Goal: Task Accomplishment & Management: Complete application form

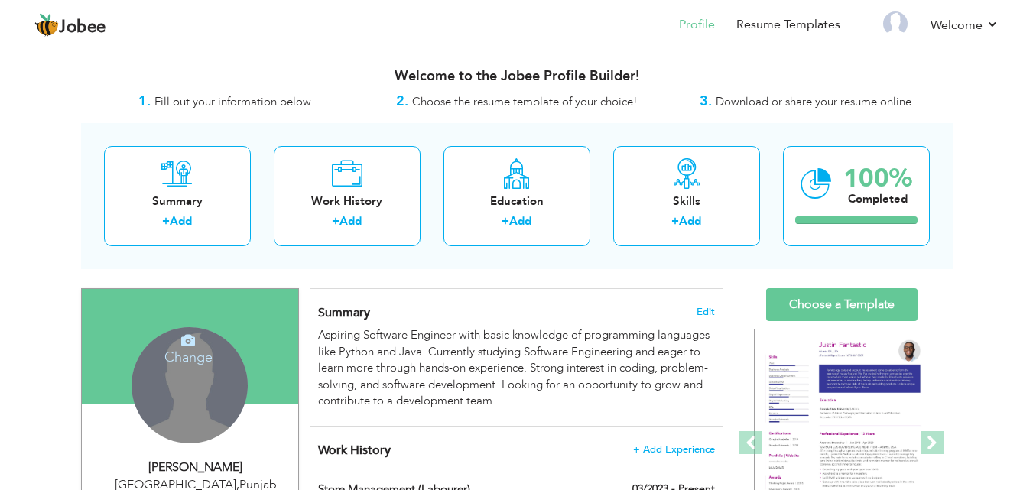
click at [189, 372] on div "Change Remove" at bounding box center [190, 385] width 116 height 116
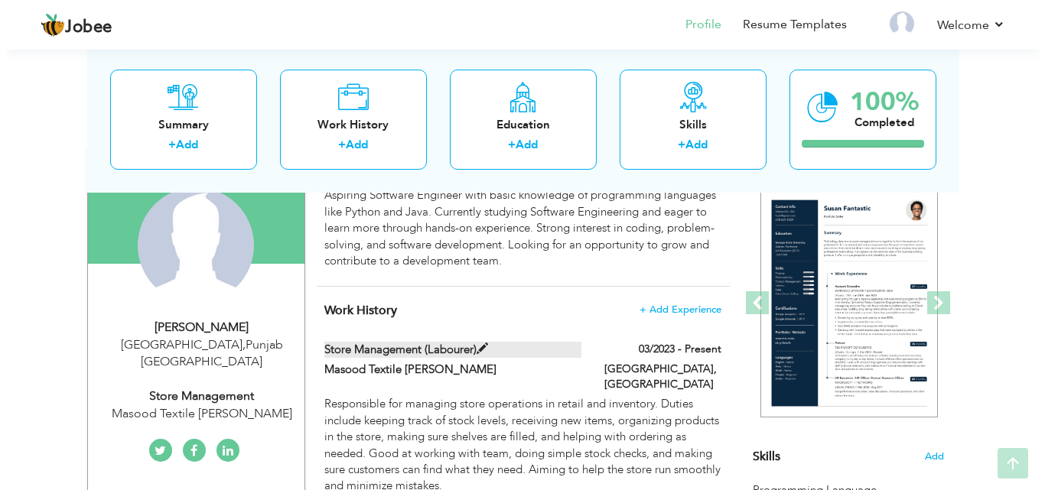
scroll to position [153, 0]
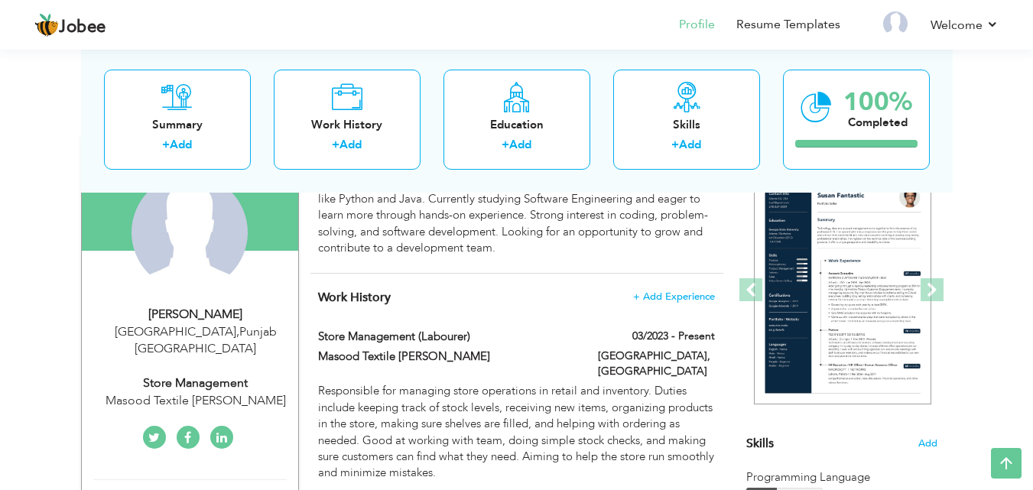
click at [242, 375] on div "Store management" at bounding box center [195, 384] width 205 height 18
type input "Muhammad Saim"
type input "Butt"
type input "03067132417"
select select "number:166"
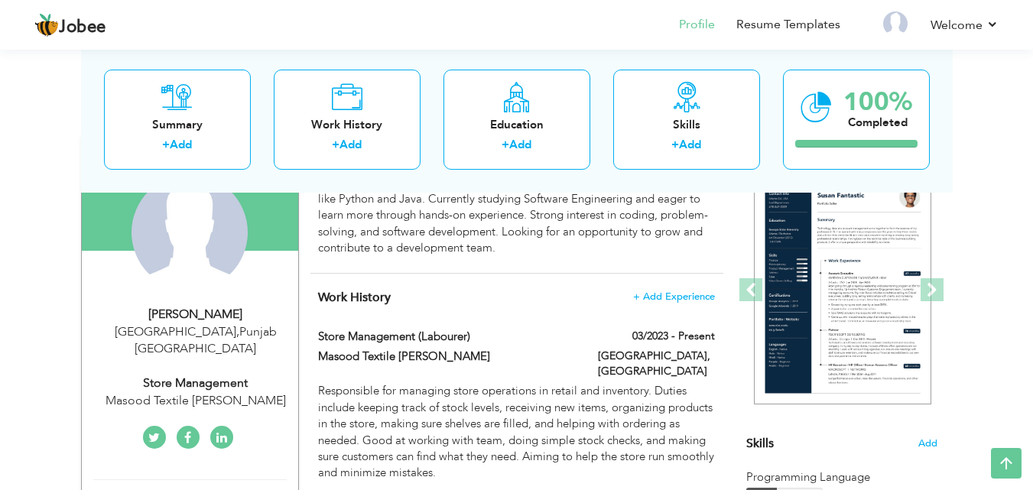
type input "Punjab"
type input "Faisalabad"
select select "number:5"
type input "Masood Textile mills"
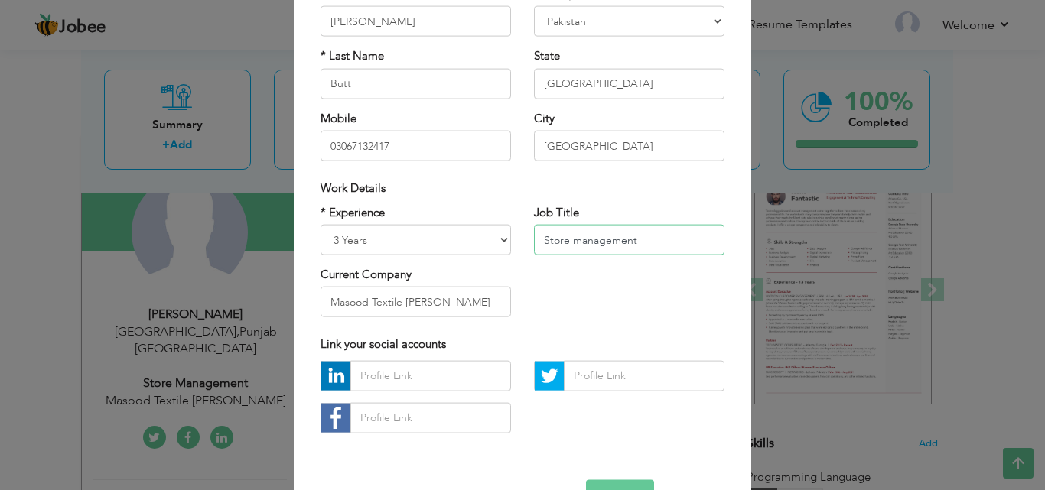
click at [620, 238] on input "Store management" at bounding box center [629, 240] width 190 height 31
drag, startPoint x: 639, startPoint y: 238, endPoint x: 486, endPoint y: 255, distance: 154.0
click at [486, 255] on div "* Experience Entry Level Less than 1 Year 1 Year 2 Years 3 Years 4 Years 5 Year…" at bounding box center [522, 266] width 427 height 125
click at [573, 239] on input "BS SOftware Engineering" at bounding box center [629, 240] width 190 height 31
type input "BS Software Engineering"
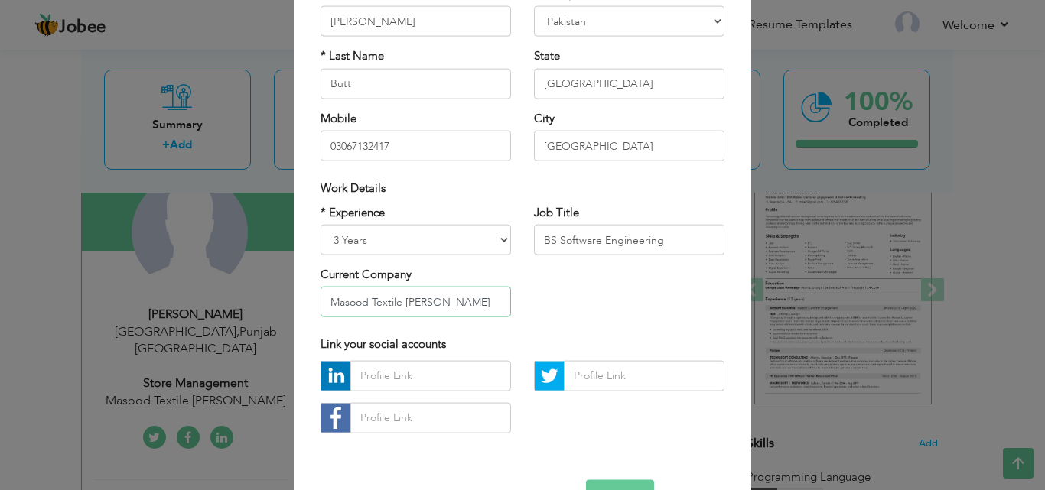
drag, startPoint x: 434, startPoint y: 299, endPoint x: 294, endPoint y: 302, distance: 140.7
click at [294, 302] on div "× Profile Contact Information * First Name Muhammad Saim * Last Name Butt Aruba" at bounding box center [522, 217] width 457 height 640
type input "VIrtual university"
click at [504, 242] on select "Entry Level Less than 1 Year 1 Year 2 Years 3 Years 4 Years 5 Years 6 Years 7 Y…" at bounding box center [415, 240] width 190 height 31
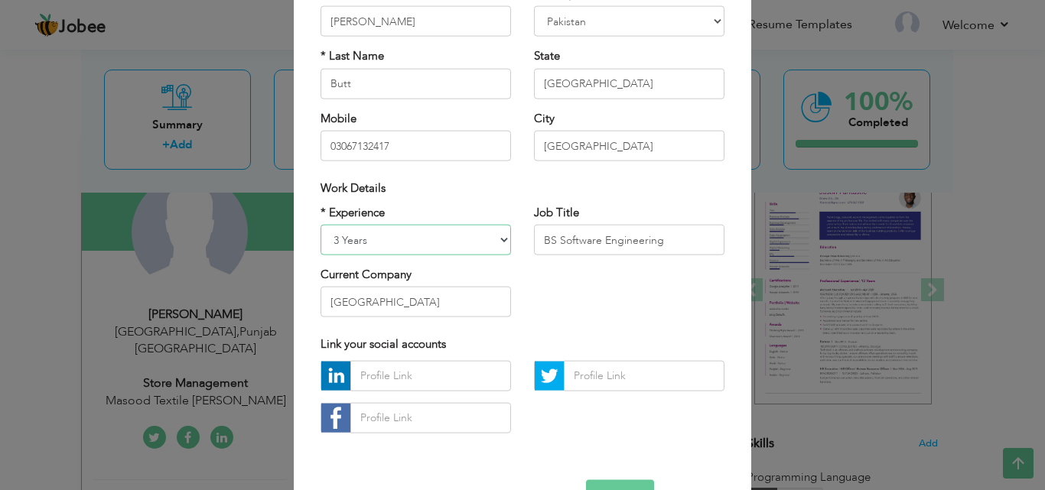
select select "number:6"
click at [320, 225] on select "Entry Level Less than 1 Year 1 Year 2 Years 3 Years 4 Years 5 Years 6 Years 7 Y…" at bounding box center [415, 240] width 190 height 31
click at [575, 284] on div "* Experience Entry Level Less than 1 Year 1 Year 2 Years 3 Years 4 Years 5 Year…" at bounding box center [522, 266] width 427 height 125
click at [636, 479] on button "Save" at bounding box center [620, 494] width 68 height 31
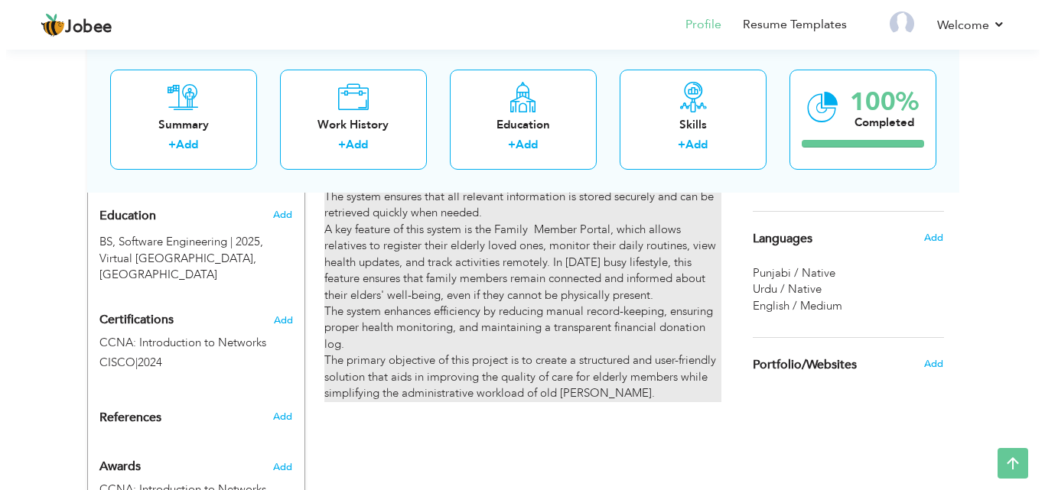
scroll to position [720, 0]
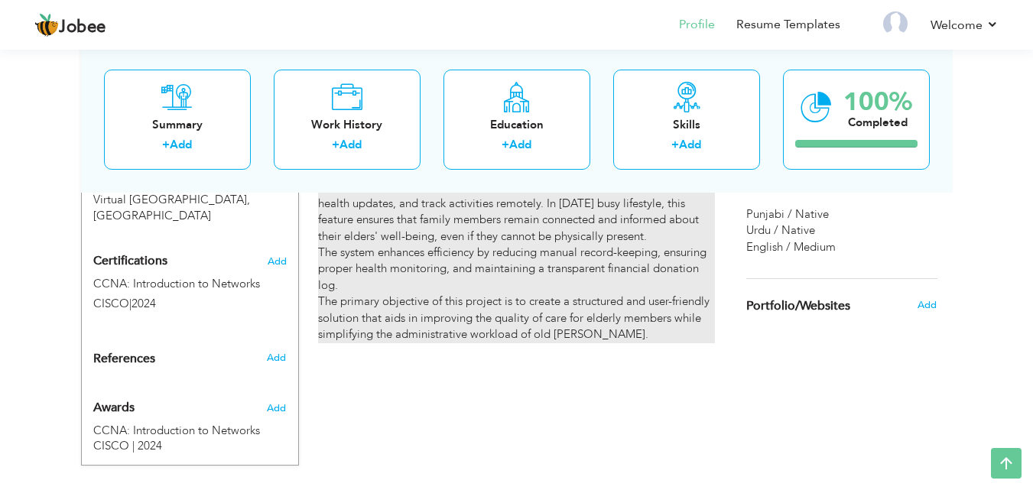
click at [623, 315] on div "The Web-Based Old Home Management System is designed to efficiently manage the …" at bounding box center [516, 203] width 396 height 278
type input "Elderly Care Home Management System"
type input "Virtual [GEOGRAPHIC_DATA]"
type input "01/2025"
type input "05/2025"
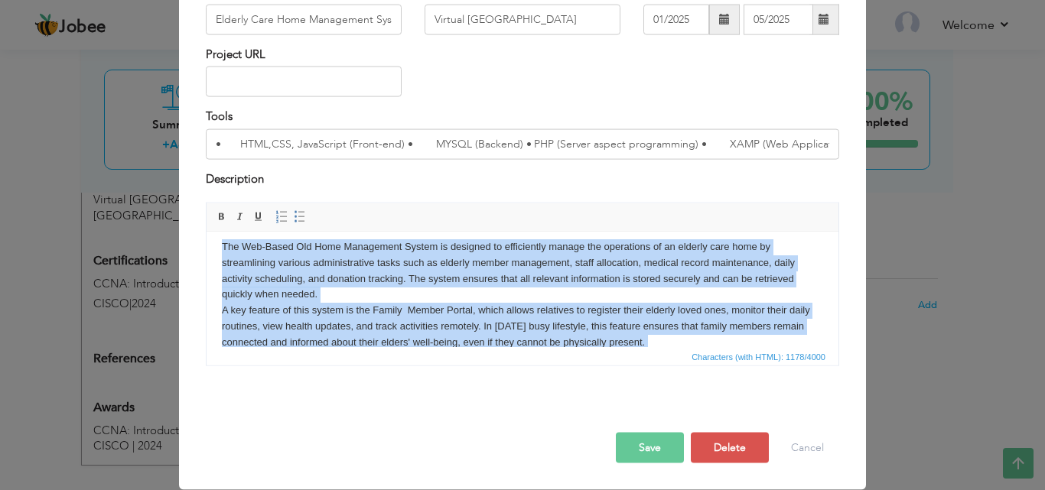
scroll to position [0, 0]
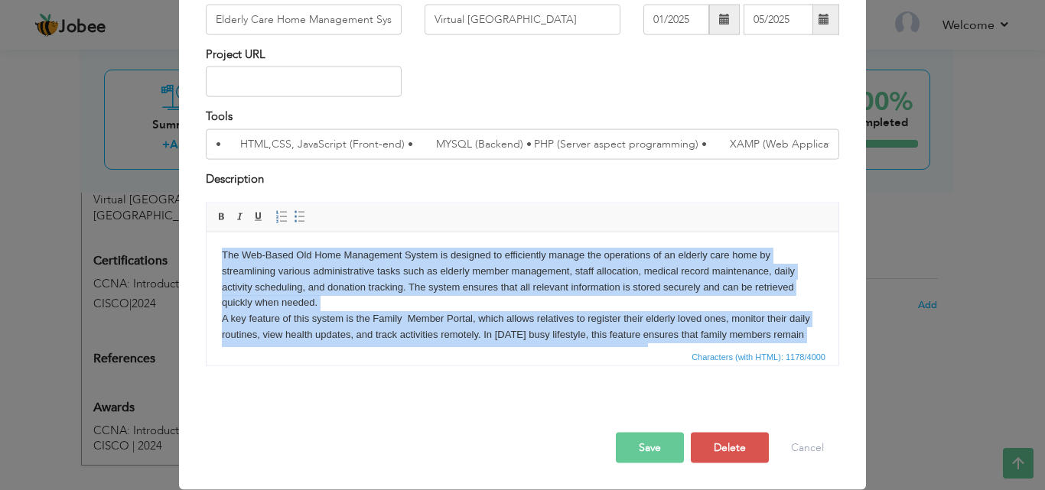
drag, startPoint x: 583, startPoint y: 333, endPoint x: 222, endPoint y: 252, distance: 370.7
click at [220, 254] on html "The Web-Based Old Home Management System is designed to efficiently manage the …" at bounding box center [522, 335] width 632 height 206
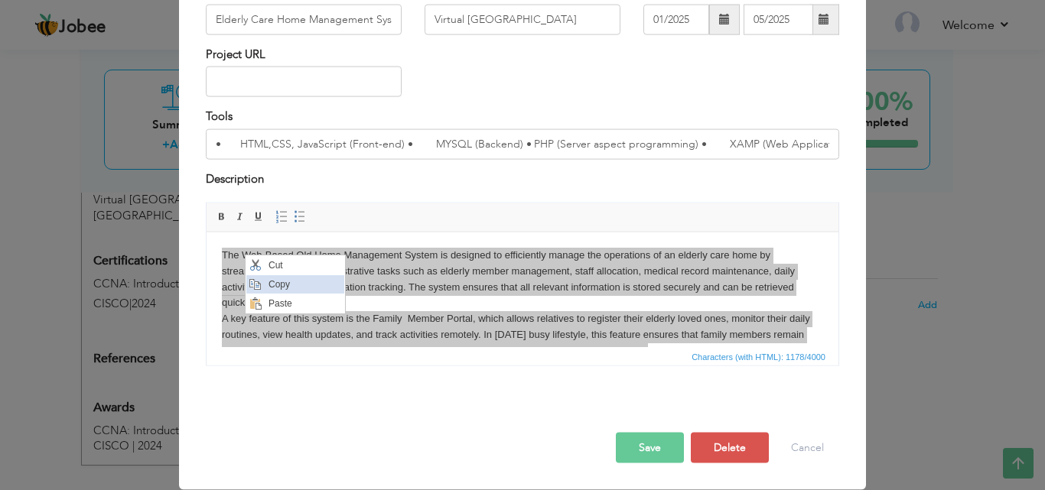
drag, startPoint x: 291, startPoint y: 279, endPoint x: 318, endPoint y: 268, distance: 28.8
click at [291, 279] on span "Copy" at bounding box center [304, 284] width 80 height 18
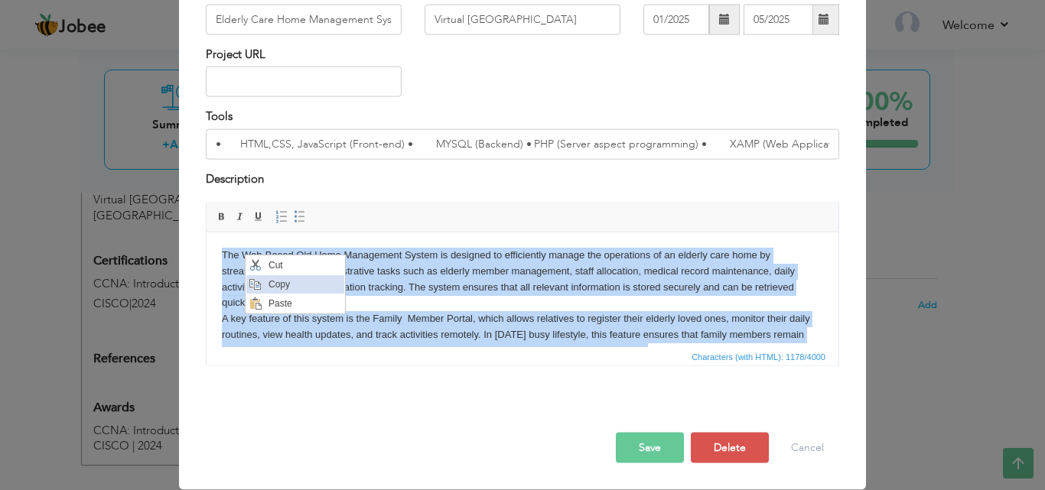
copy body "The Web-Based Old Home Management System is designed to efficiently manage the …"
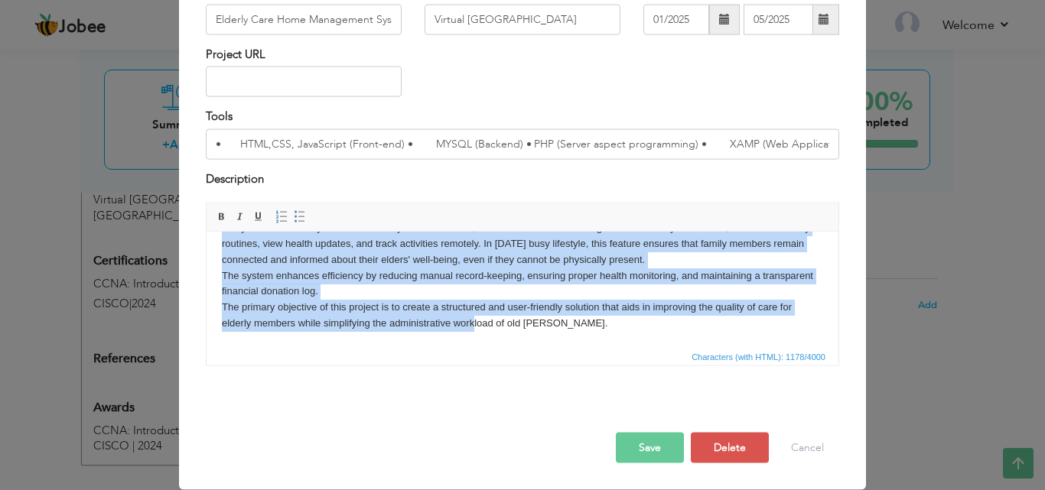
drag, startPoint x: 222, startPoint y: 251, endPoint x: 673, endPoint y: 709, distance: 643.0
click at [472, 346] on html "The Web-Based Old Home Management System is designed to efficiently manage the …" at bounding box center [522, 244] width 632 height 206
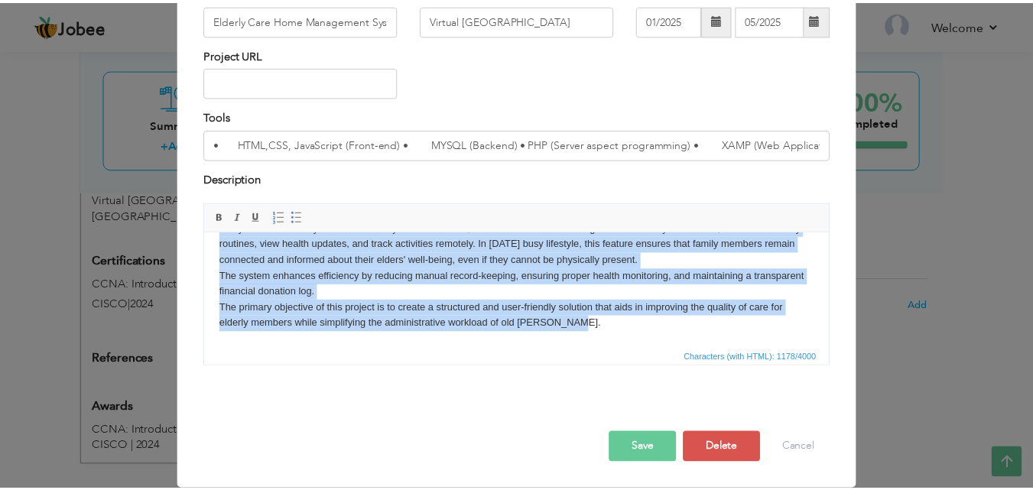
scroll to position [0, 0]
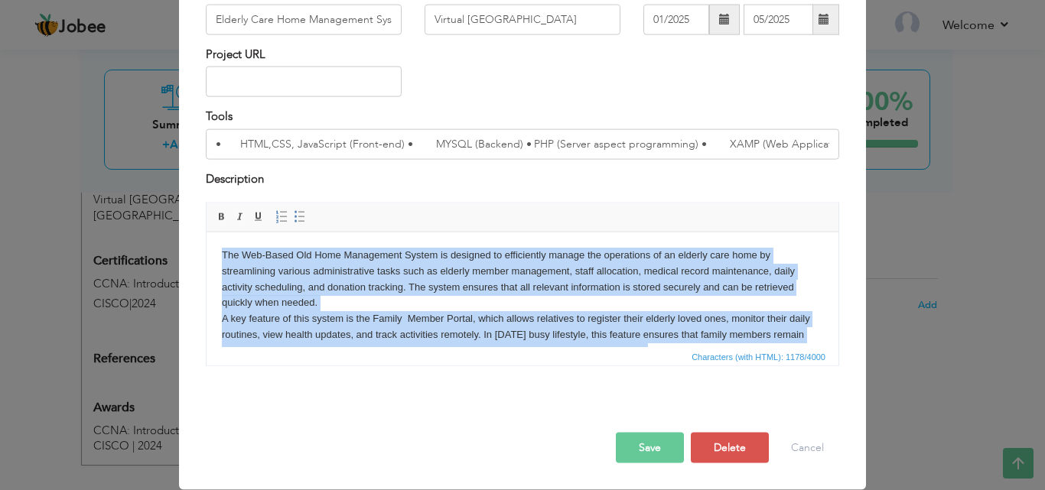
drag, startPoint x: 588, startPoint y: 325, endPoint x: 122, endPoint y: 115, distance: 511.4
click at [206, 232] on html "The Web-Based Old Home Management System is designed to efficiently manage the …" at bounding box center [522, 335] width 632 height 206
copy body "The Web-Based Old Home Management System is designed to efficiently manage the …"
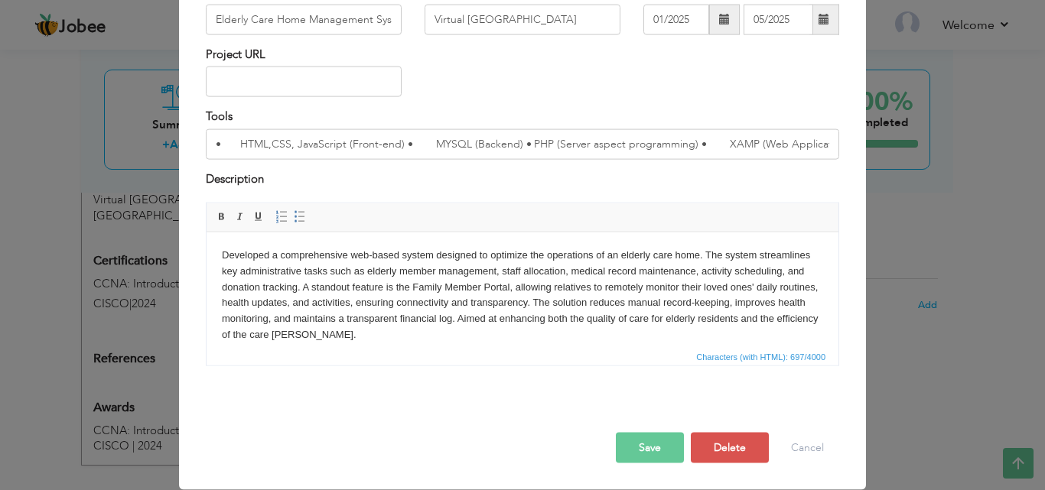
click at [655, 447] on button "Save" at bounding box center [650, 448] width 68 height 31
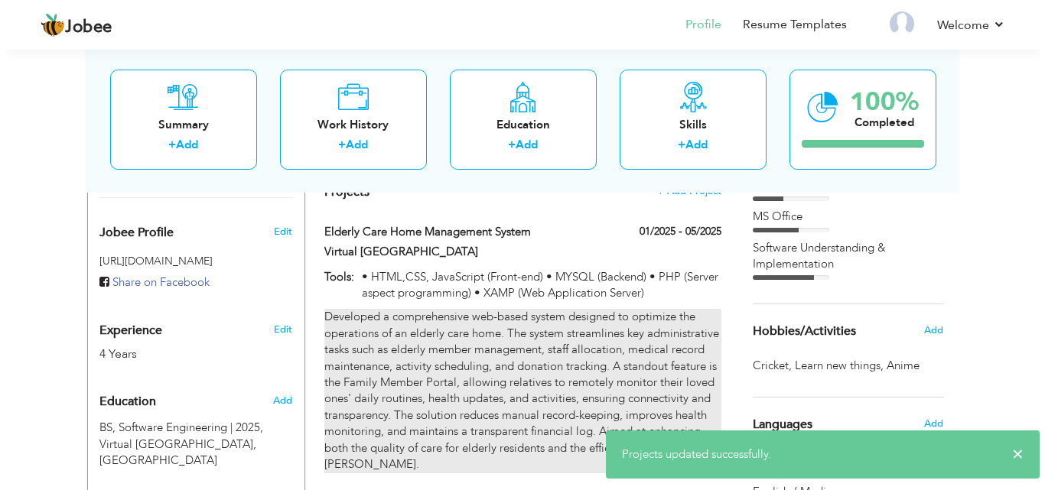
scroll to position [490, 0]
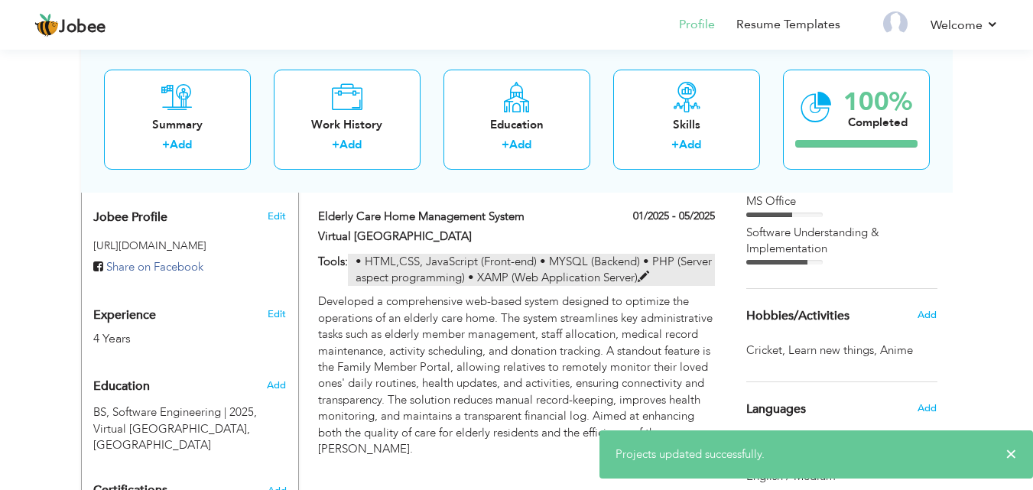
click at [642, 271] on span at bounding box center [643, 276] width 11 height 11
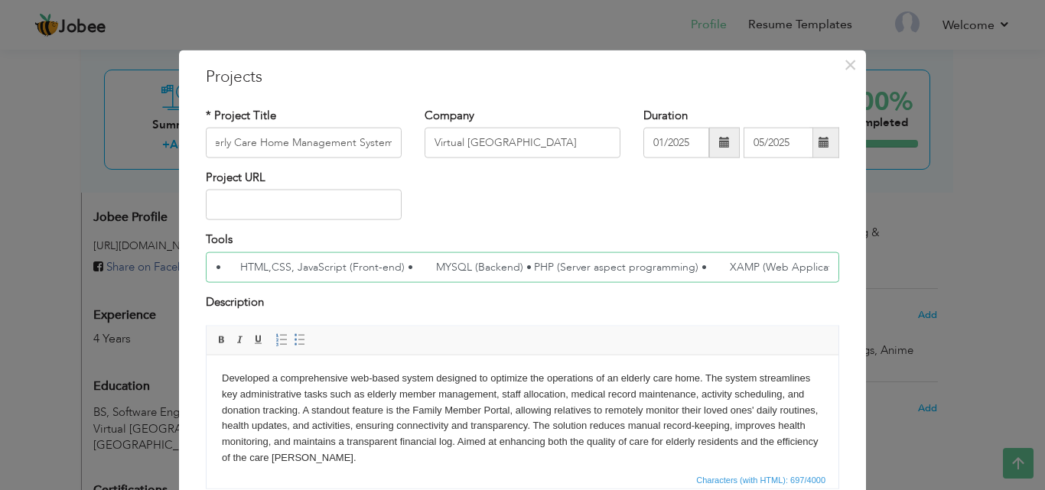
scroll to position [0, 0]
click at [407, 267] on input "• HTML,CSS, JavaScript (Front-end) • MYSQL (Backend) • PHP (Server aspect progr…" at bounding box center [522, 267] width 633 height 31
click at [398, 266] on input "• HTML,CSS, JavaScript (Front-end) • MYSQL (Backend) • PHP (Server aspect progr…" at bounding box center [522, 267] width 633 height 31
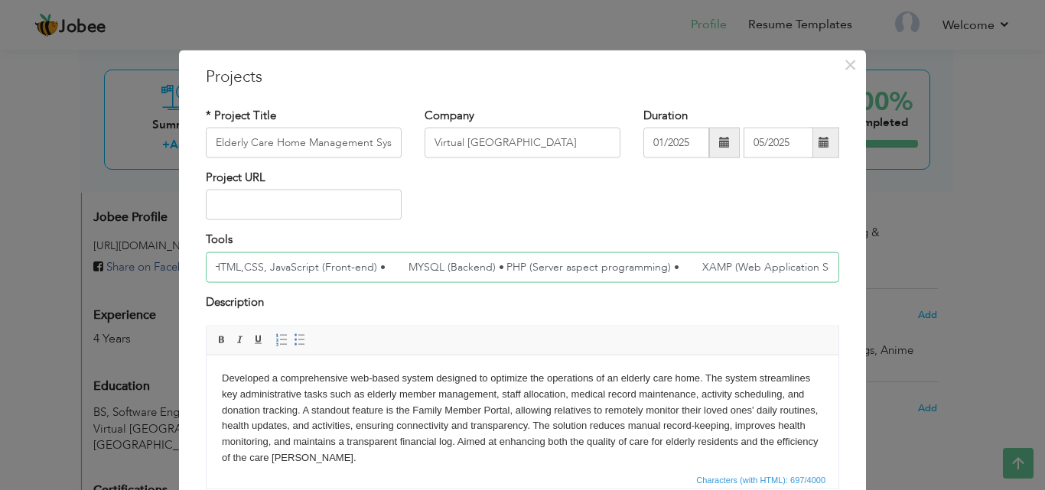
drag, startPoint x: 397, startPoint y: 266, endPoint x: 964, endPoint y: 239, distance: 567.3
click at [964, 242] on div "× Projects * Project Title Elderly Care Home Management System Company Virtual …" at bounding box center [522, 245] width 1045 height 490
drag, startPoint x: 232, startPoint y: 268, endPoint x: 161, endPoint y: 260, distance: 72.4
click at [160, 261] on div "× Projects * Project Title Elderly Care Home Management System Company Virtual …" at bounding box center [522, 245] width 1045 height 490
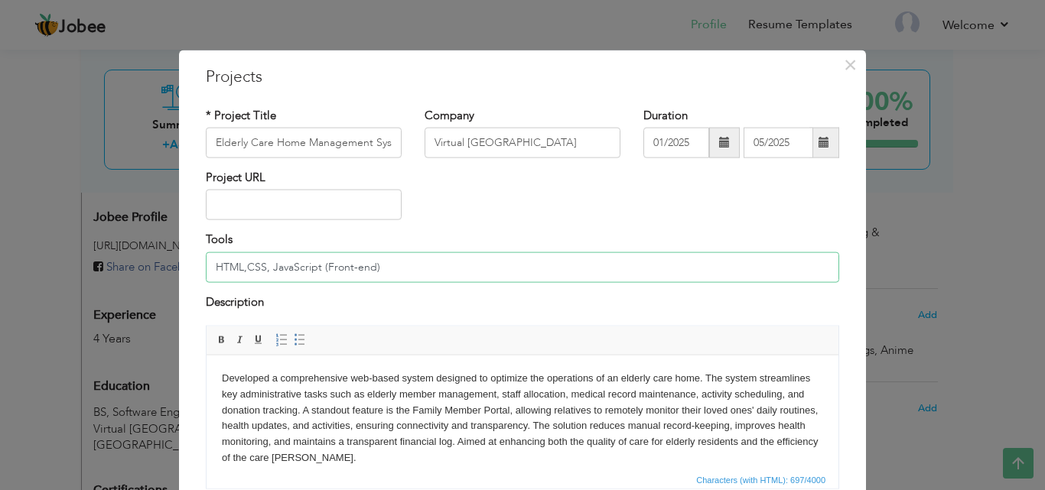
click at [375, 264] on input "HTML,CSS, JavaScript (Front-end)" at bounding box center [522, 267] width 633 height 31
type input "• HTML,CSS, JavaScript (Front-end) • MYSQL (Backend) • PHP (Server aspect progr…"
click at [489, 236] on div "Tools • HTML,CSS, JavaScript (Front-end) • MYSQL (Backend) • PHP (Server aspect…" at bounding box center [522, 257] width 633 height 50
click at [262, 272] on input "• HTML,CSS, JavaScript (Front-end) • MYSQL (Backend) • PHP (Server aspect progr…" at bounding box center [522, 267] width 633 height 31
click at [265, 278] on input "• HTML,CSS, JavaScript (Front-end) • MYSQL (Backend) • PHP (Server aspect progr…" at bounding box center [522, 267] width 633 height 31
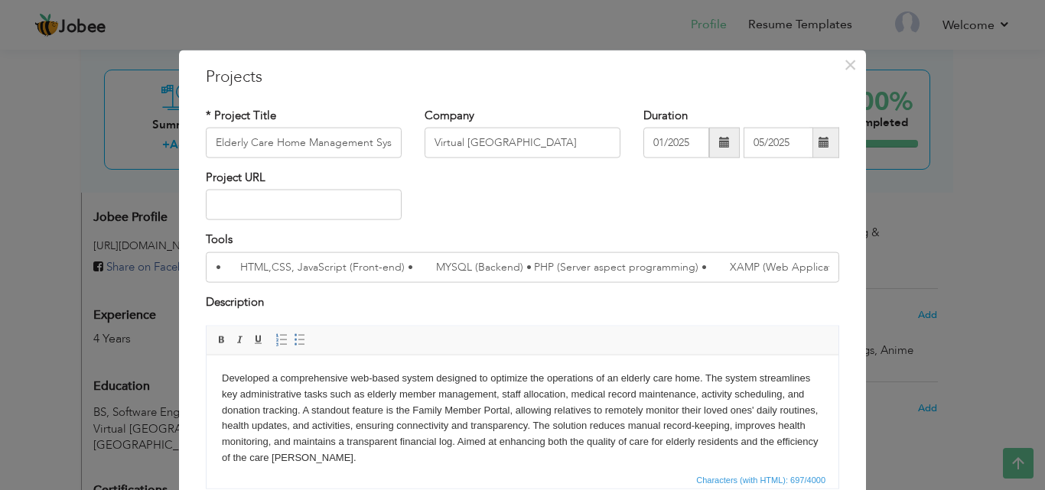
click at [613, 297] on div "Description" at bounding box center [522, 304] width 633 height 20
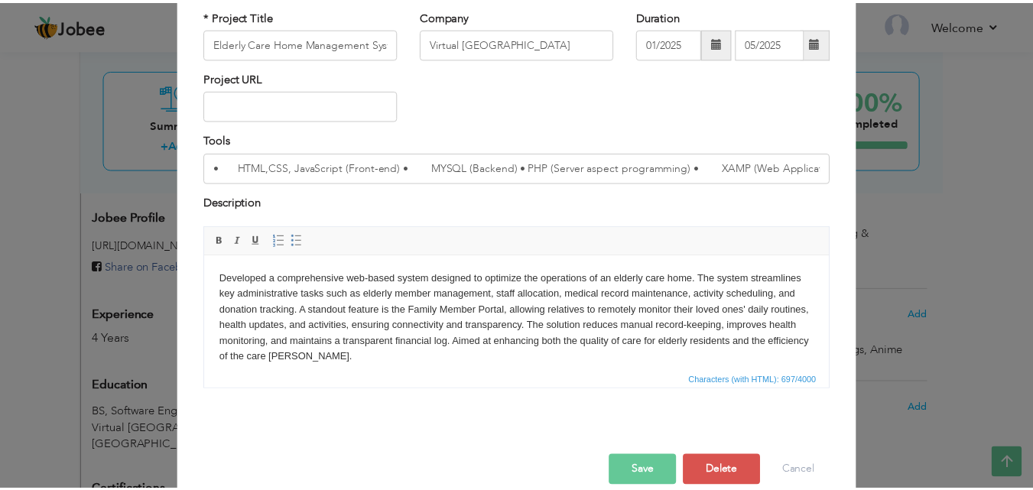
scroll to position [123, 0]
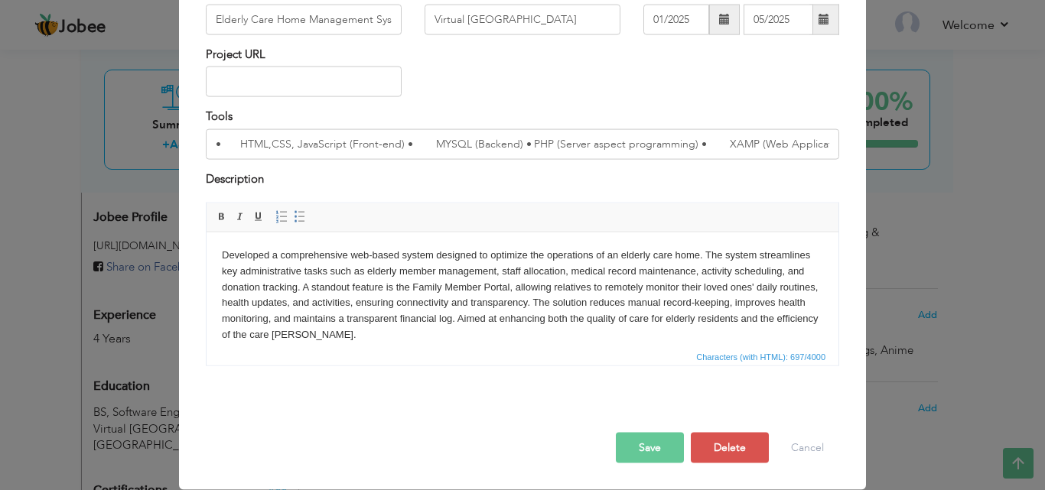
click at [656, 442] on button "Save" at bounding box center [650, 448] width 68 height 31
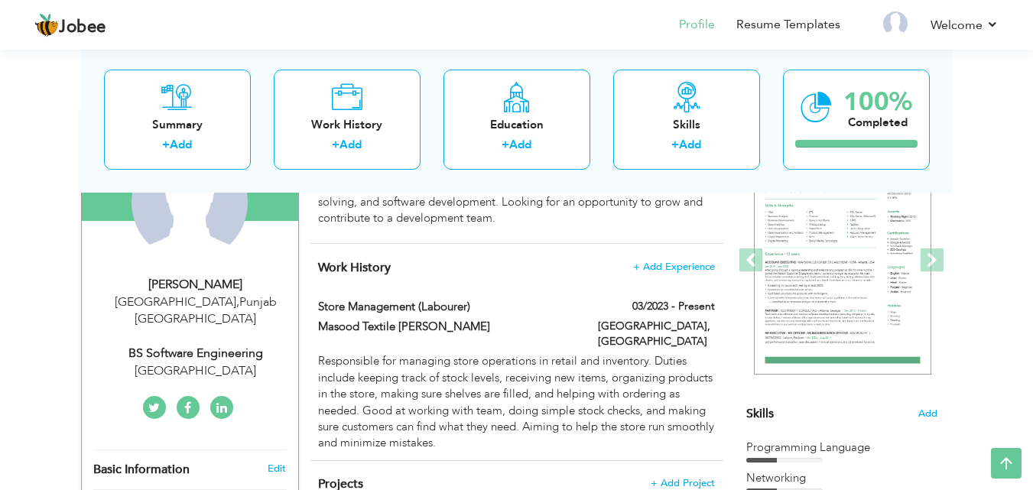
scroll to position [0, 0]
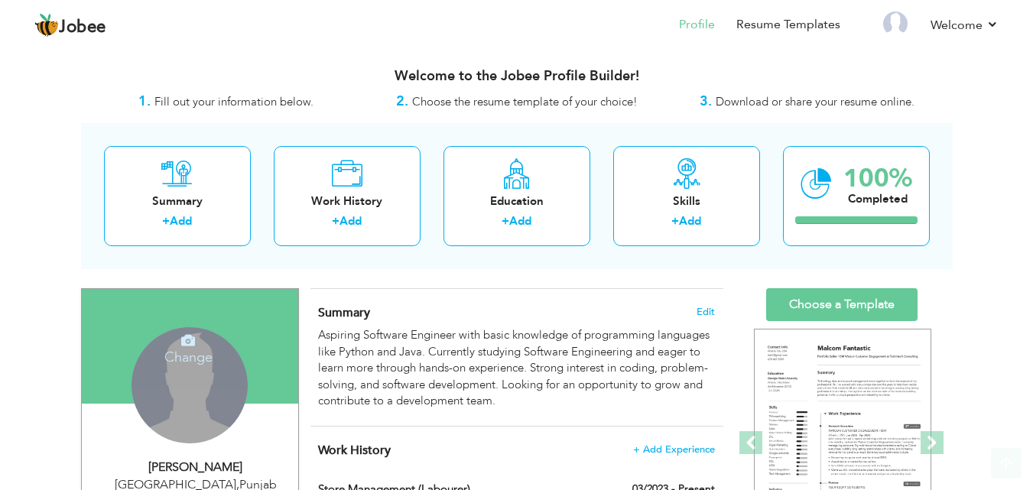
click at [201, 385] on div "Change Remove" at bounding box center [190, 385] width 116 height 116
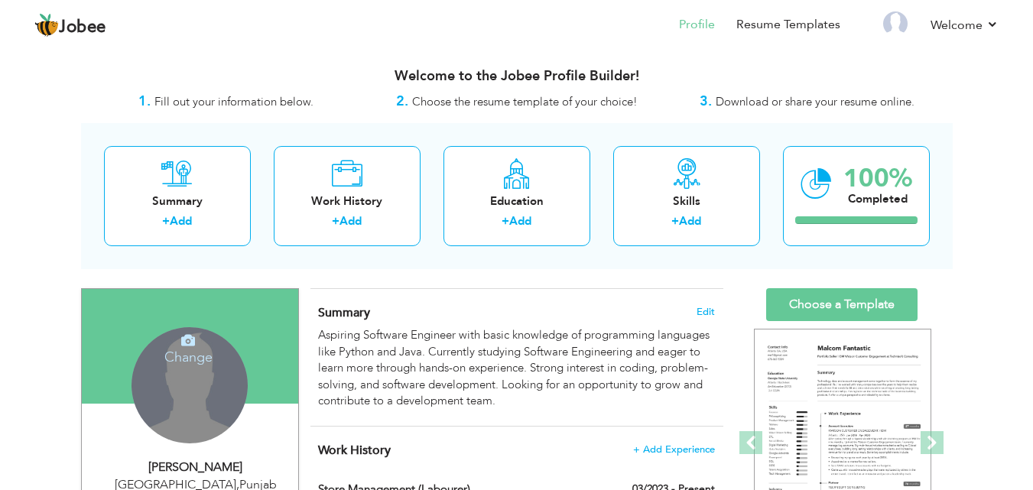
click at [197, 358] on h4 "Change" at bounding box center [188, 347] width 109 height 37
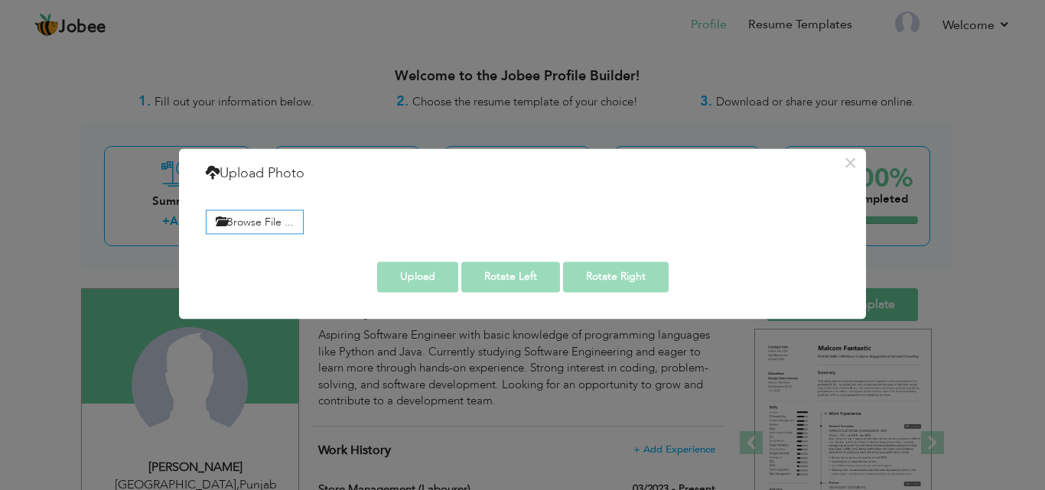
click at [242, 207] on div "Browse File ..." at bounding box center [522, 220] width 656 height 35
click at [246, 213] on label "Browse File ..." at bounding box center [255, 222] width 98 height 24
click at [0, 0] on input "Browse File ..." at bounding box center [0, 0] width 0 height 0
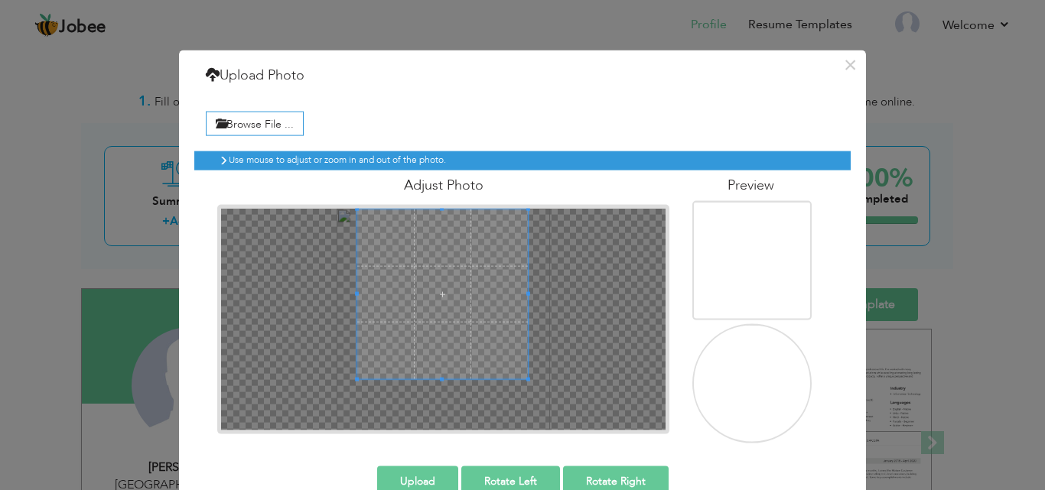
click at [453, 261] on span at bounding box center [442, 294] width 171 height 171
click at [434, 473] on button "Upload" at bounding box center [417, 481] width 81 height 31
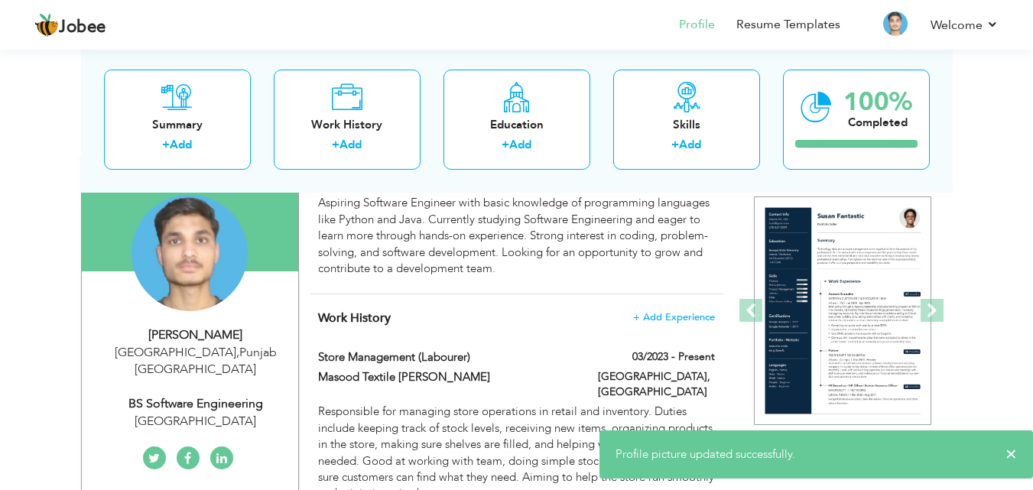
scroll to position [108, 0]
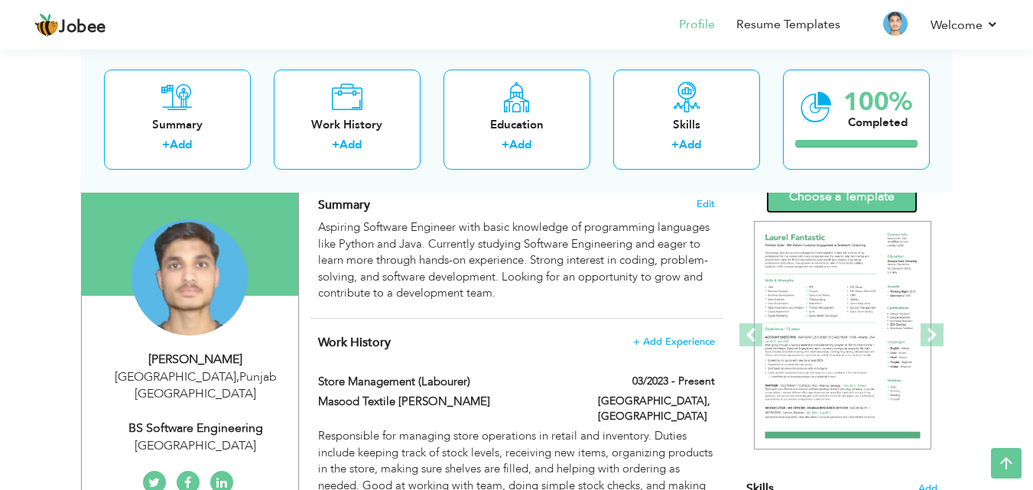
click at [883, 201] on link "Choose a Template" at bounding box center [841, 196] width 151 height 33
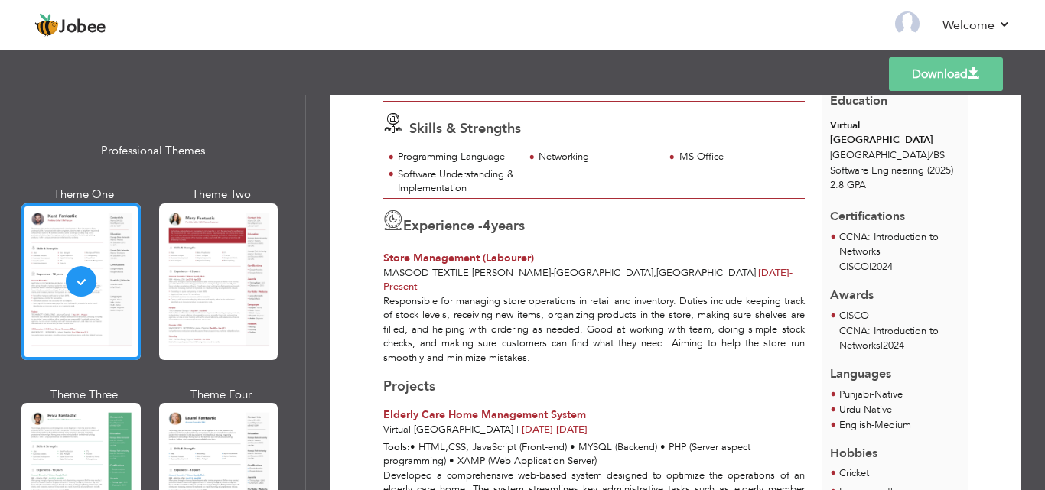
scroll to position [197, 0]
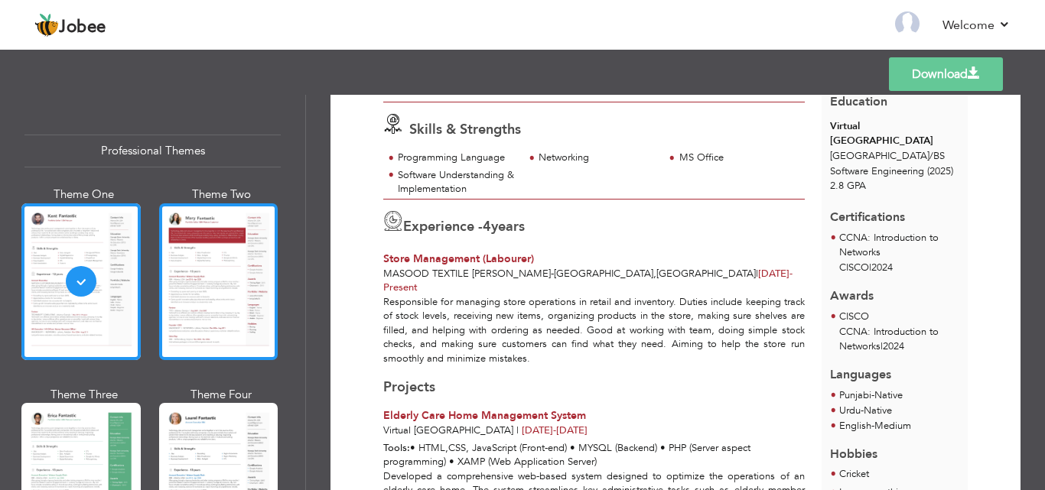
click at [213, 294] on div at bounding box center [218, 281] width 119 height 157
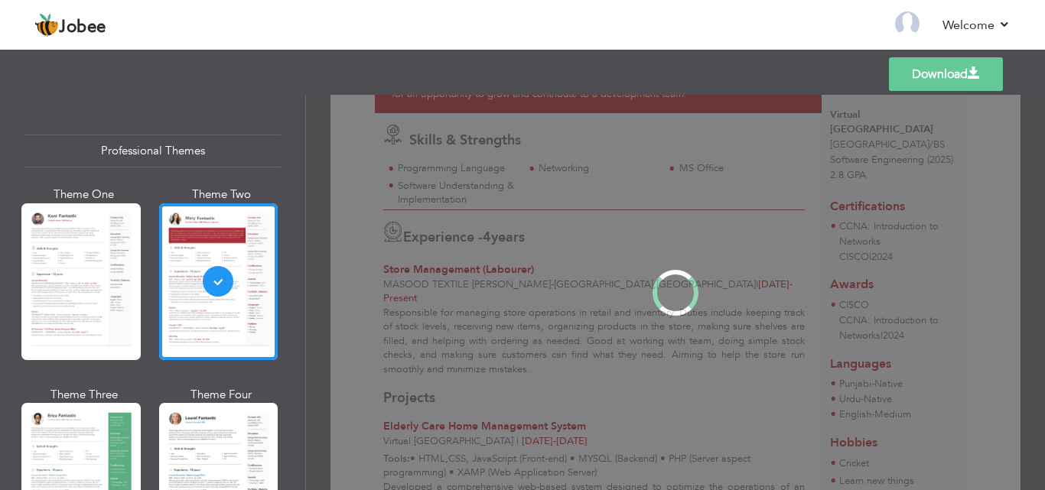
scroll to position [0, 0]
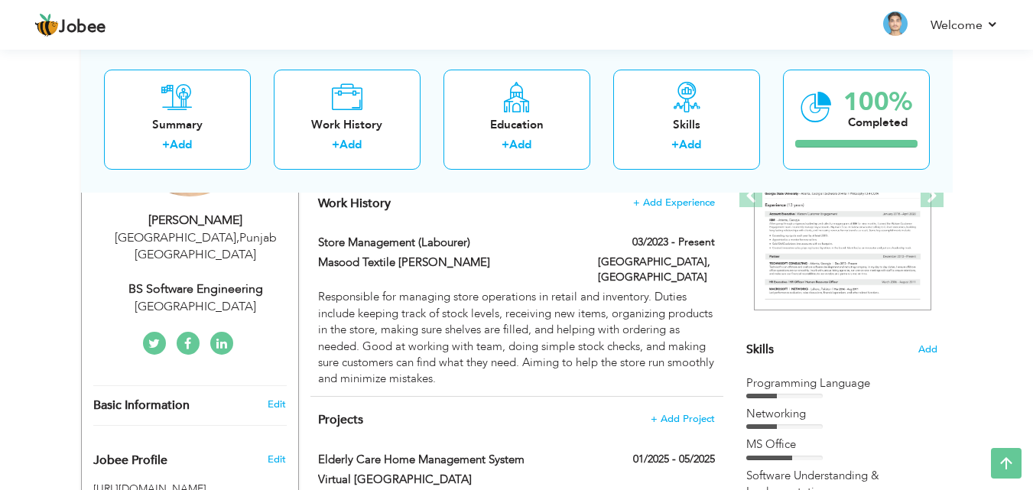
click at [31, 245] on div "View Resume Export PDF Profile Summary Public Link Experience Education Awards …" at bounding box center [516, 381] width 1033 height 1164
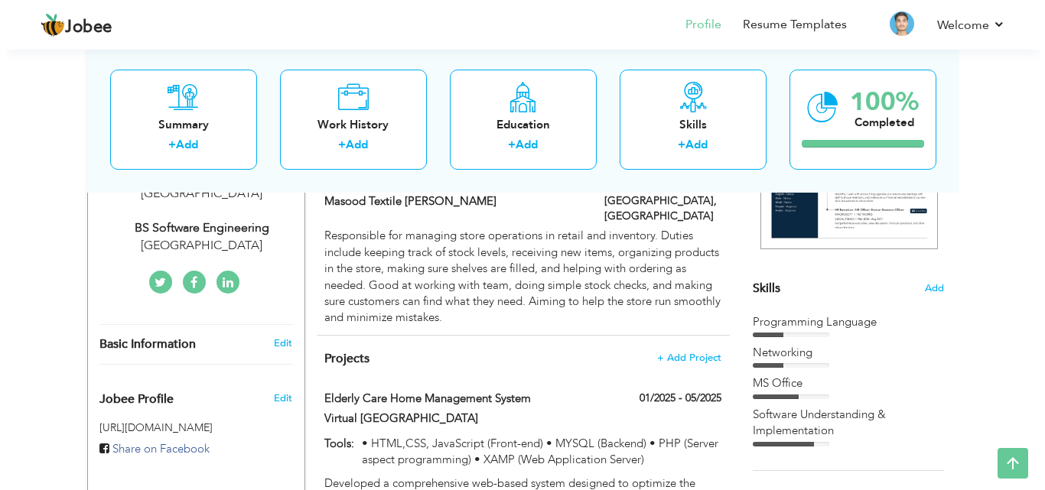
scroll to position [171, 0]
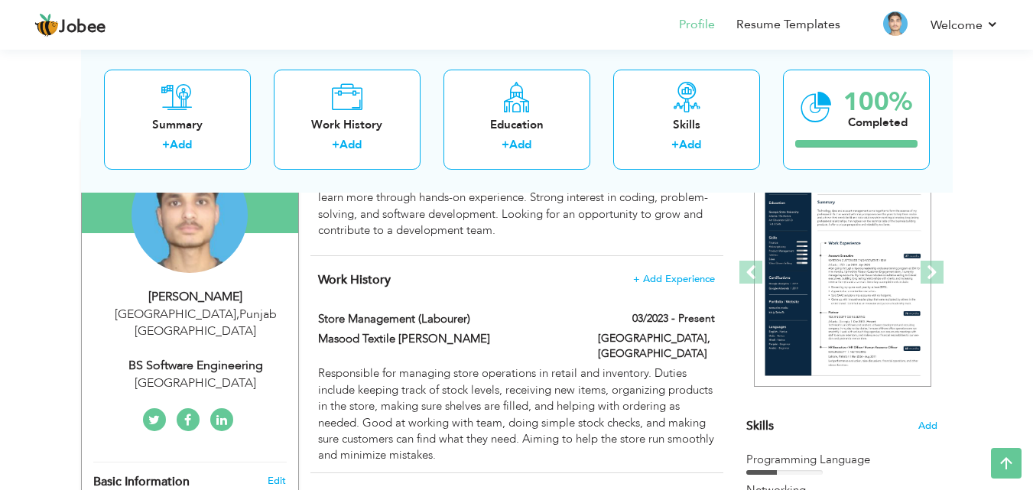
click at [226, 375] on div "VIrtual university" at bounding box center [195, 384] width 205 height 18
select select "number:166"
select select "number:6"
type input "VIrtual university"
type input "BS Software Engineering"
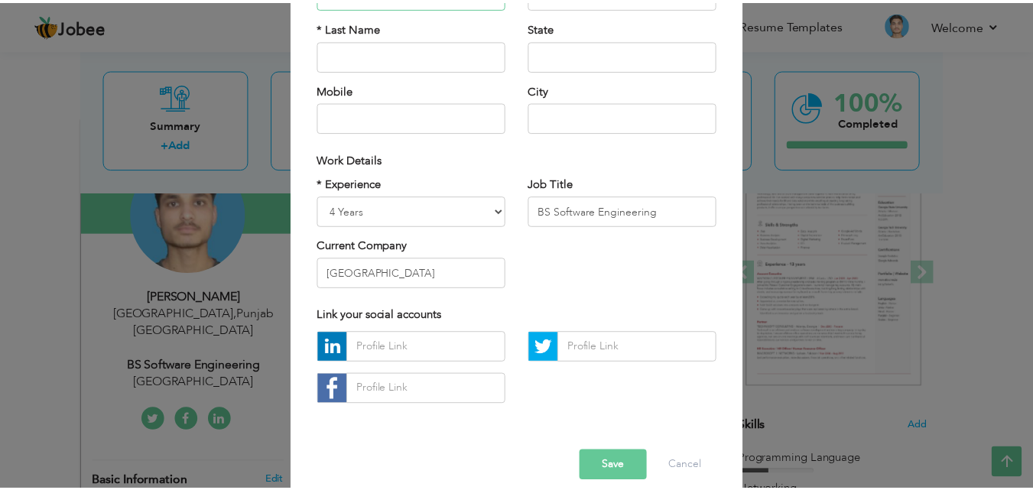
scroll to position [200, 0]
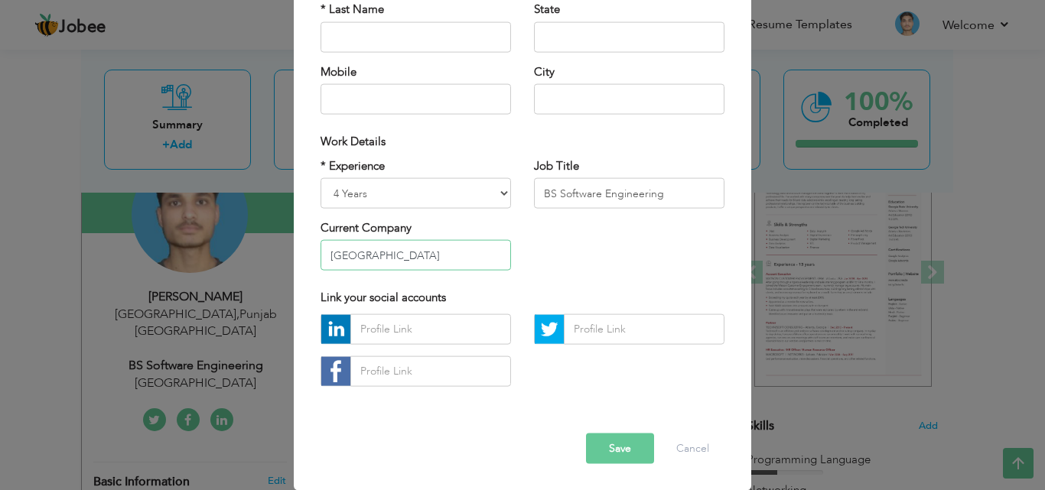
click at [328, 254] on input "VIrtual university" at bounding box center [415, 255] width 190 height 31
click at [334, 254] on input "VIrtual university" at bounding box center [415, 255] width 190 height 31
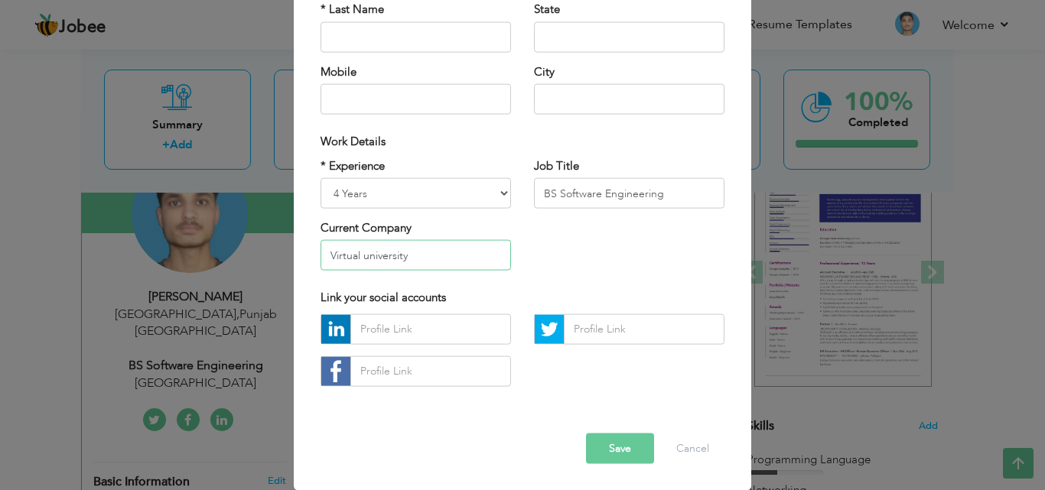
type input "Virtual university"
click at [606, 453] on button "Save" at bounding box center [620, 448] width 68 height 31
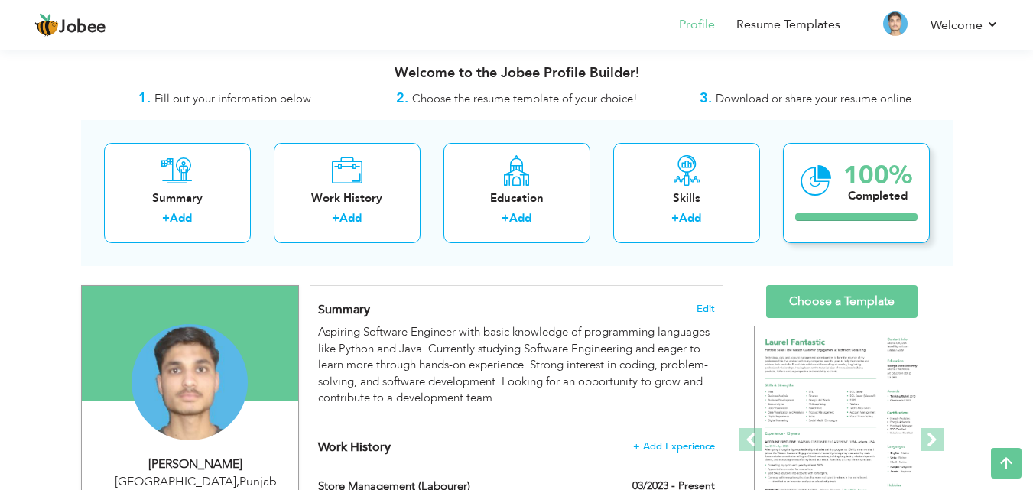
scroll to position [0, 0]
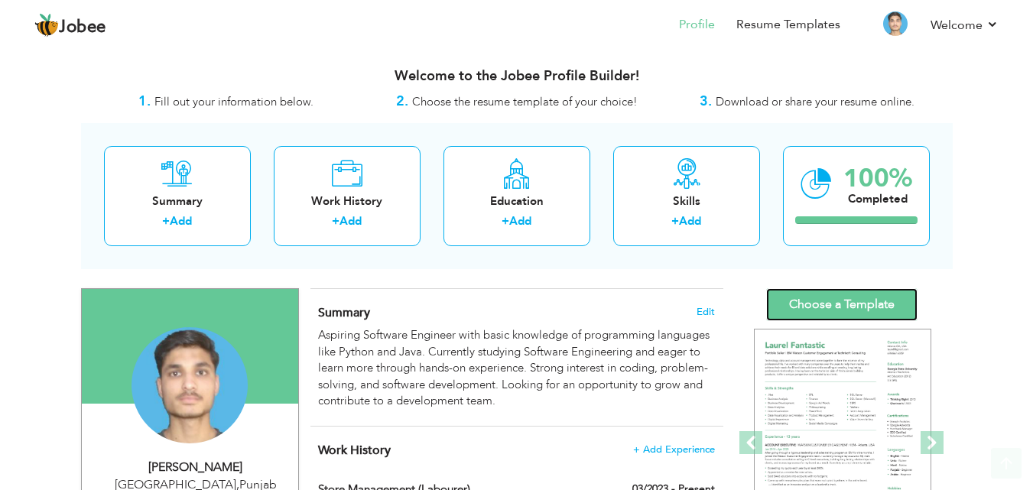
click at [827, 293] on link "Choose a Template" at bounding box center [841, 304] width 151 height 33
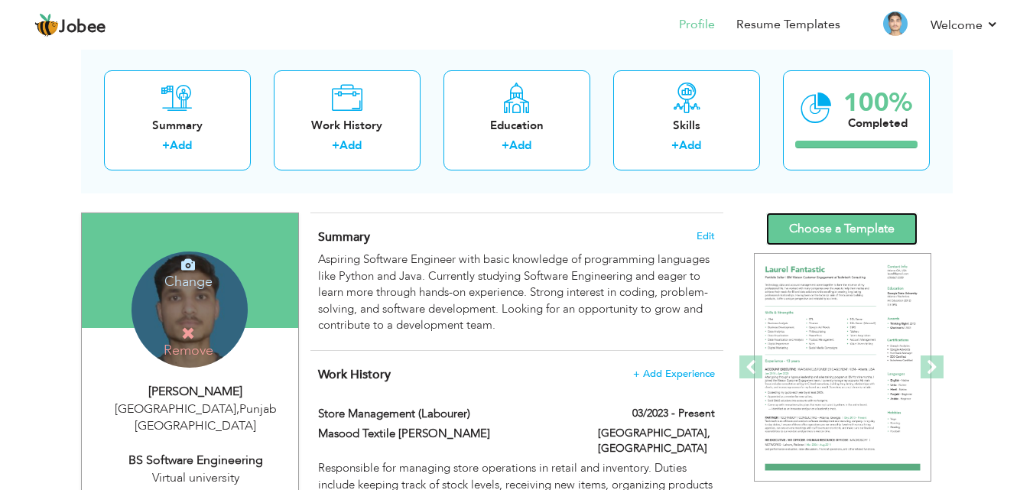
scroll to position [76, 0]
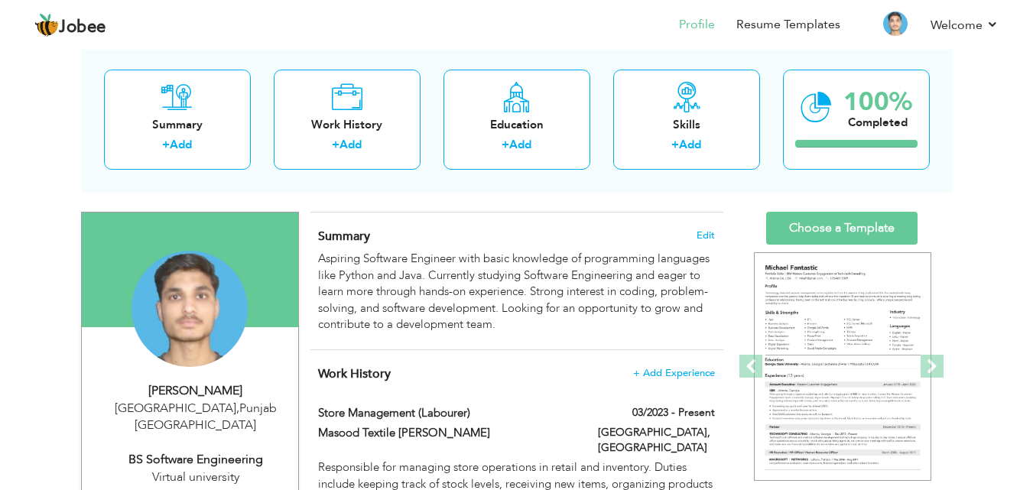
click at [556, 345] on div "Summary Edit Aspiring Software Engineer with basic knowledge of programming lan…" at bounding box center [516, 281] width 413 height 137
click at [925, 358] on span at bounding box center [932, 366] width 23 height 23
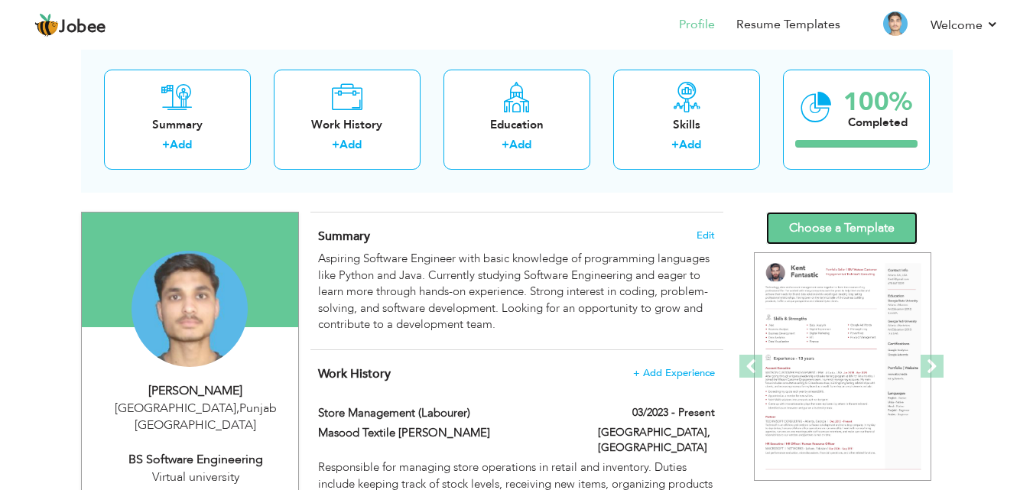
click at [860, 217] on link "Choose a Template" at bounding box center [841, 228] width 151 height 33
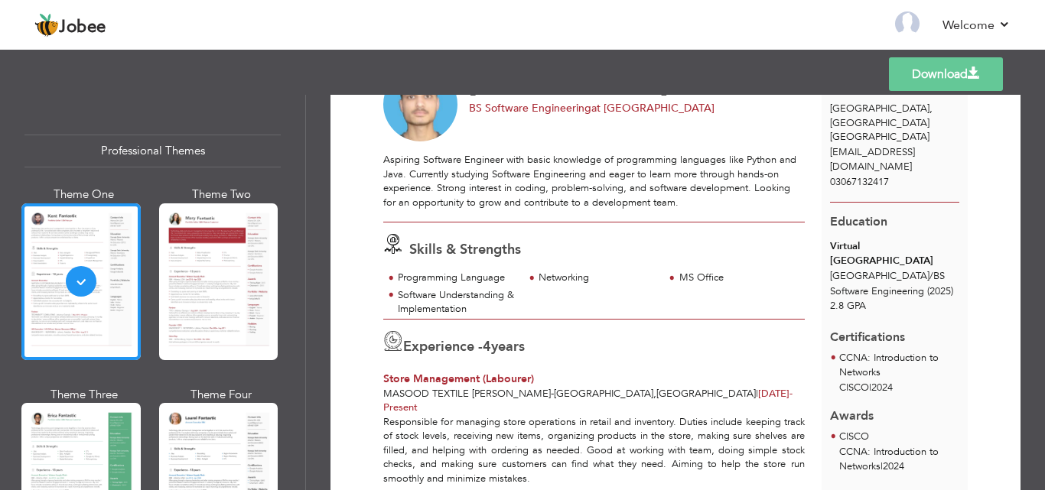
scroll to position [153, 0]
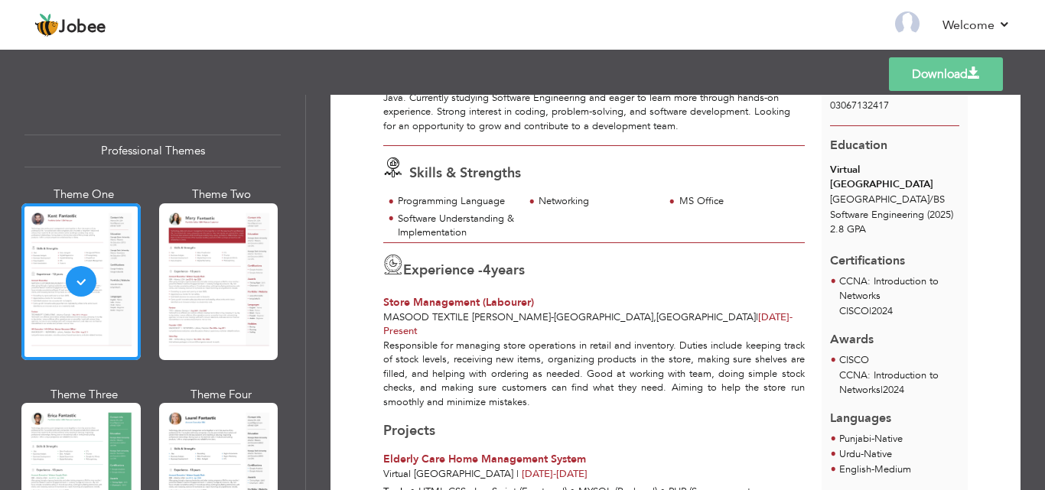
click at [225, 327] on div at bounding box center [218, 281] width 119 height 157
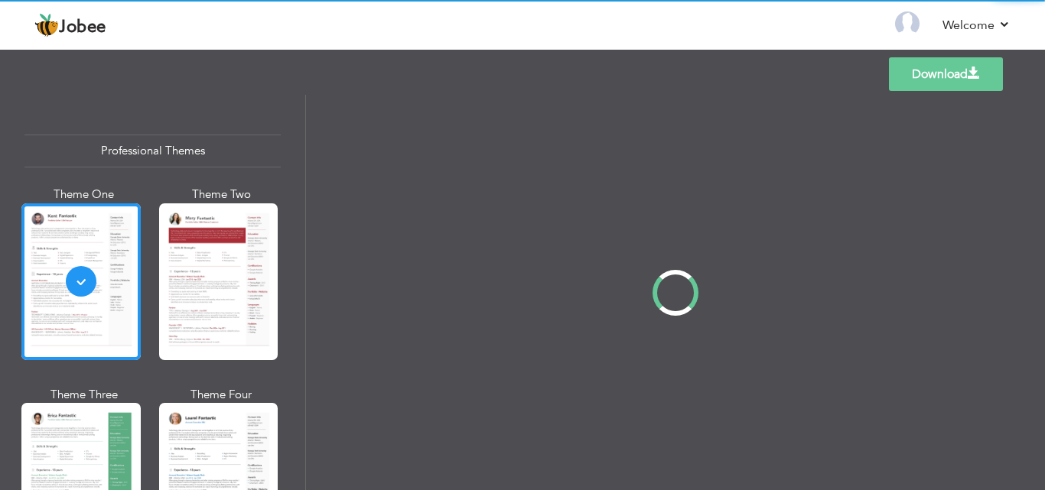
scroll to position [0, 0]
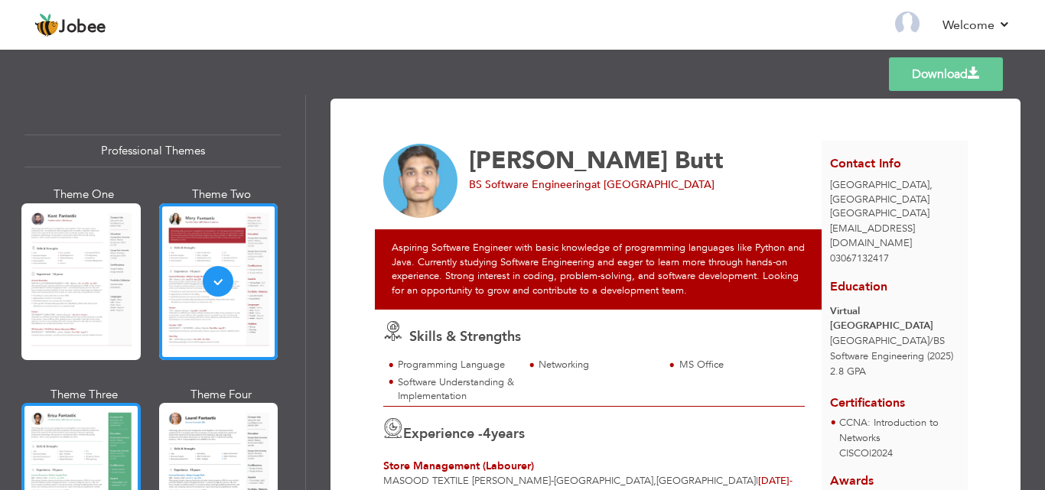
click at [108, 441] on div at bounding box center [80, 481] width 119 height 157
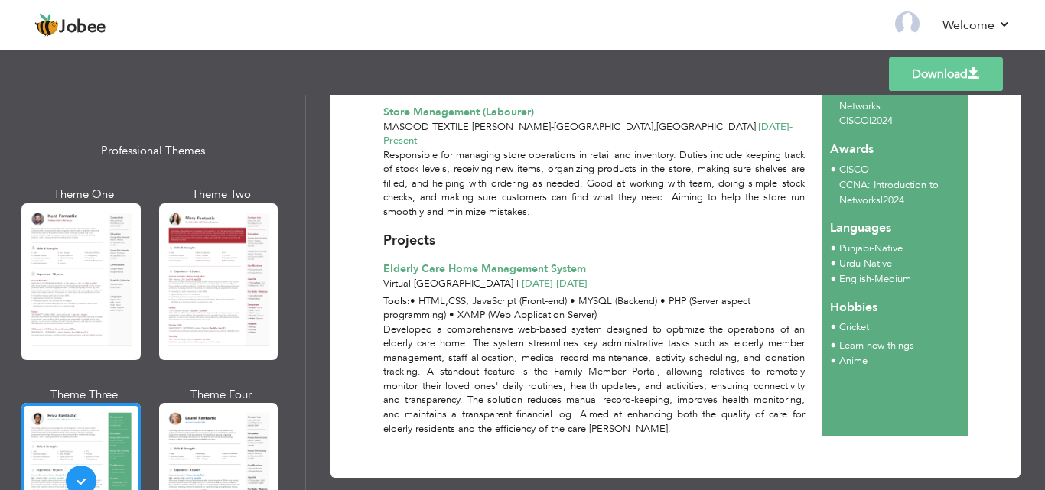
scroll to position [349, 0]
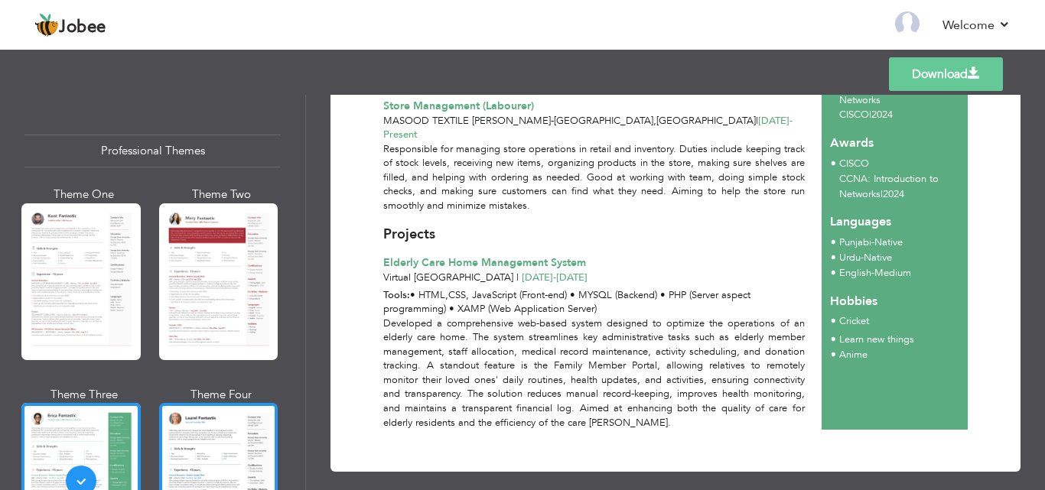
click at [226, 461] on div at bounding box center [218, 481] width 119 height 157
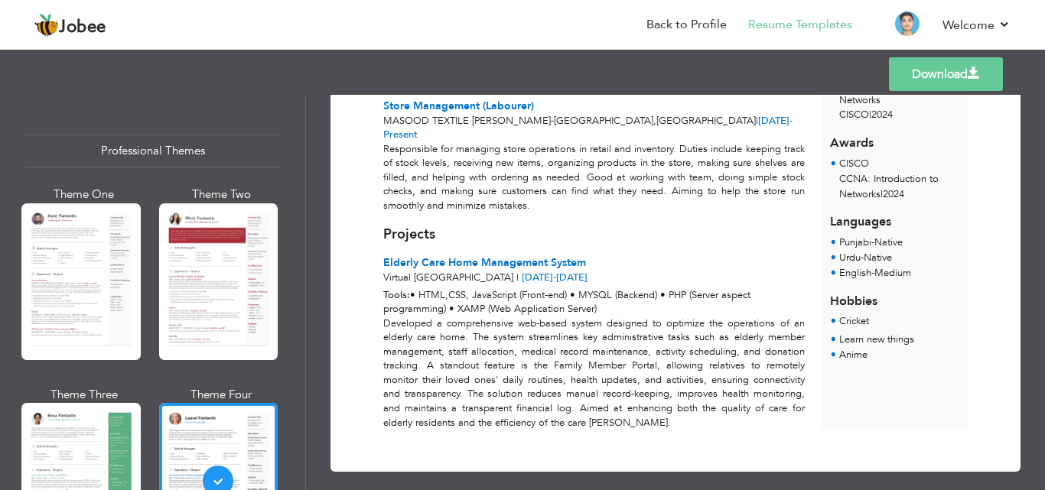
click at [947, 67] on link "Download" at bounding box center [946, 74] width 114 height 34
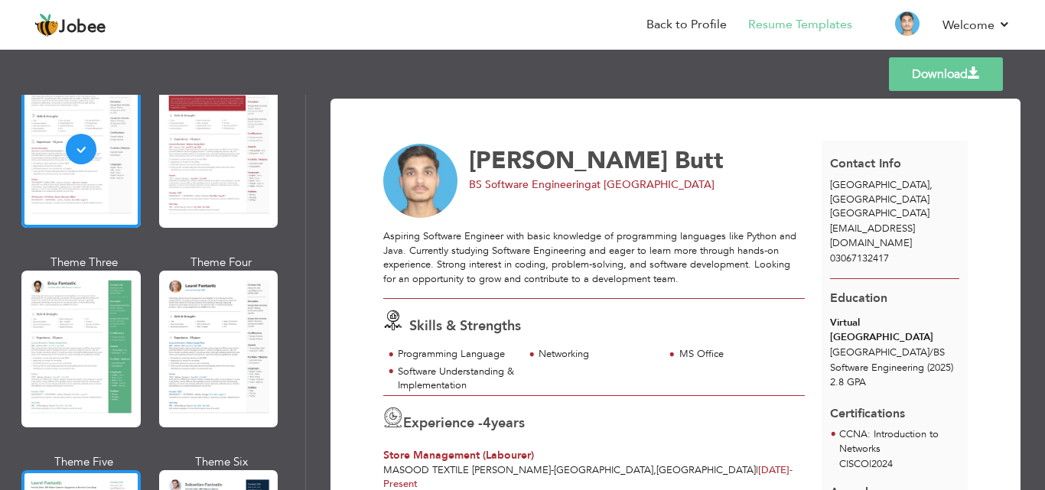
scroll to position [229, 0]
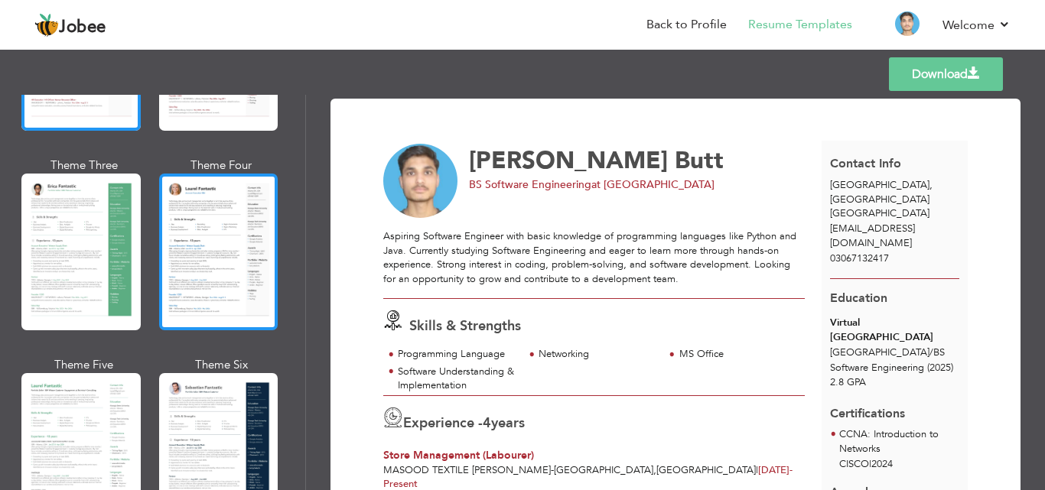
click at [187, 282] on div at bounding box center [218, 252] width 119 height 157
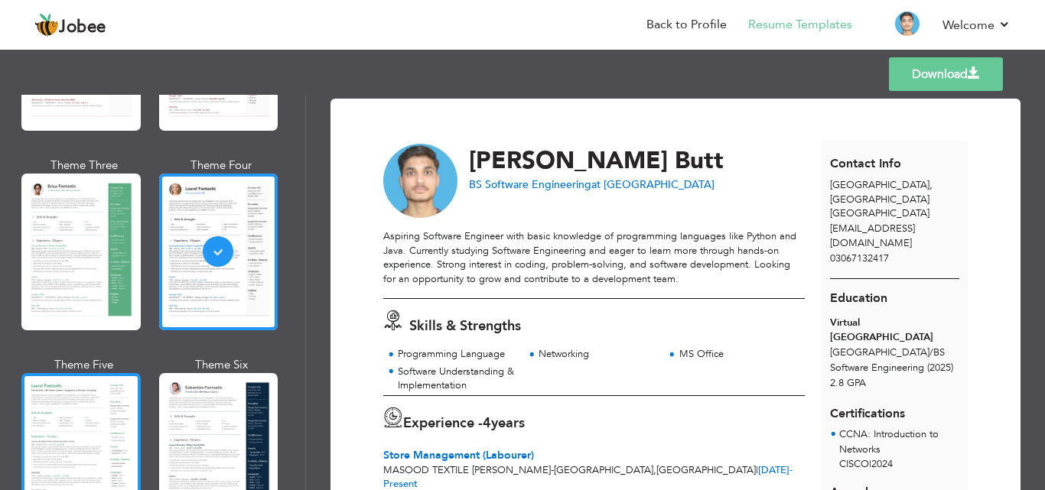
click at [32, 422] on div at bounding box center [80, 451] width 119 height 157
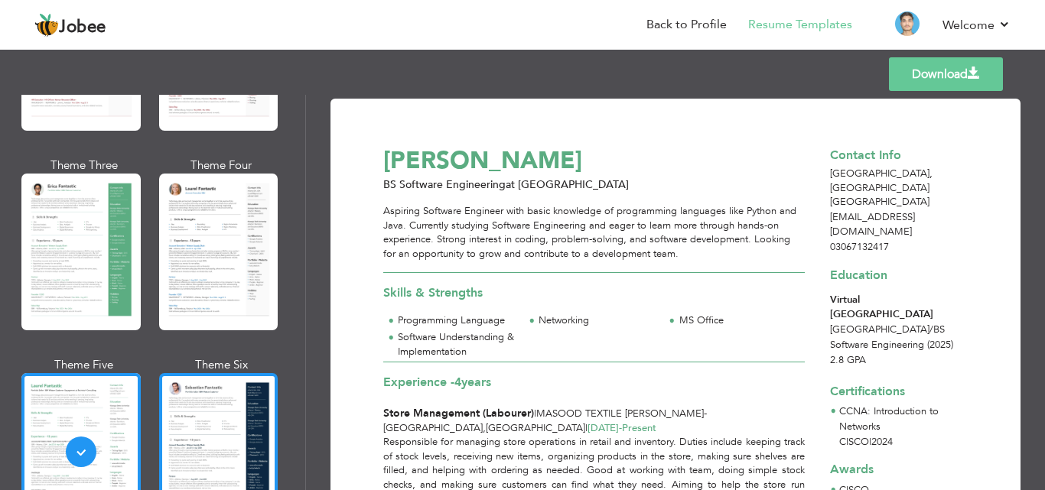
click at [201, 444] on div at bounding box center [218, 451] width 119 height 157
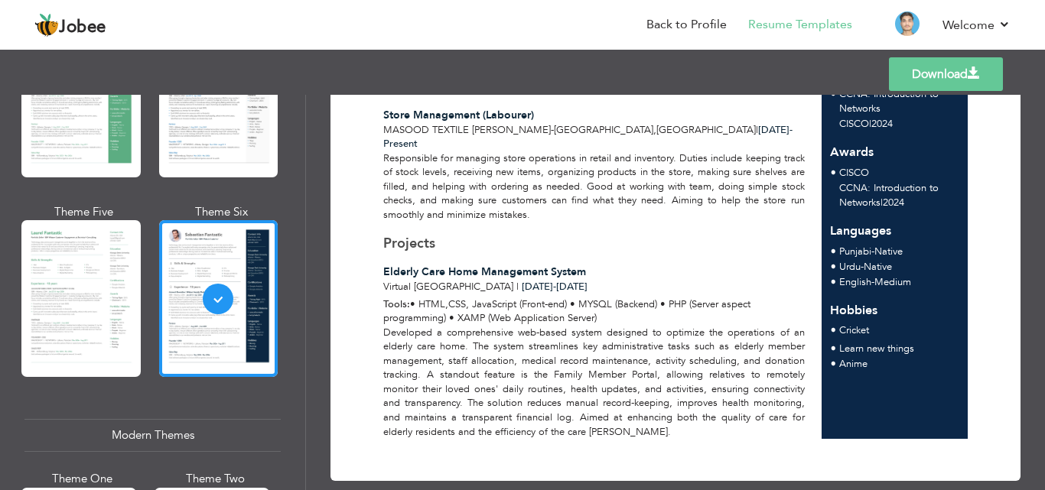
scroll to position [349, 0]
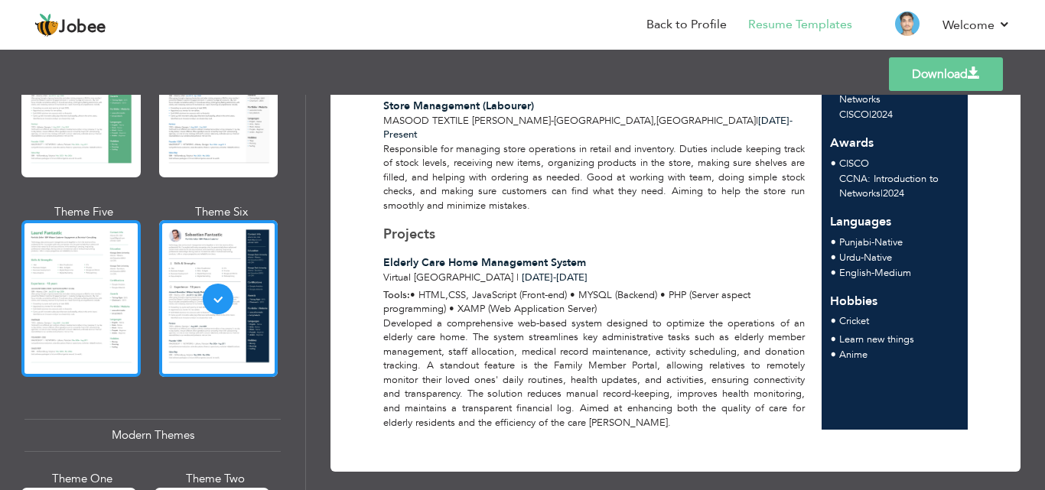
click at [109, 309] on div at bounding box center [80, 298] width 119 height 157
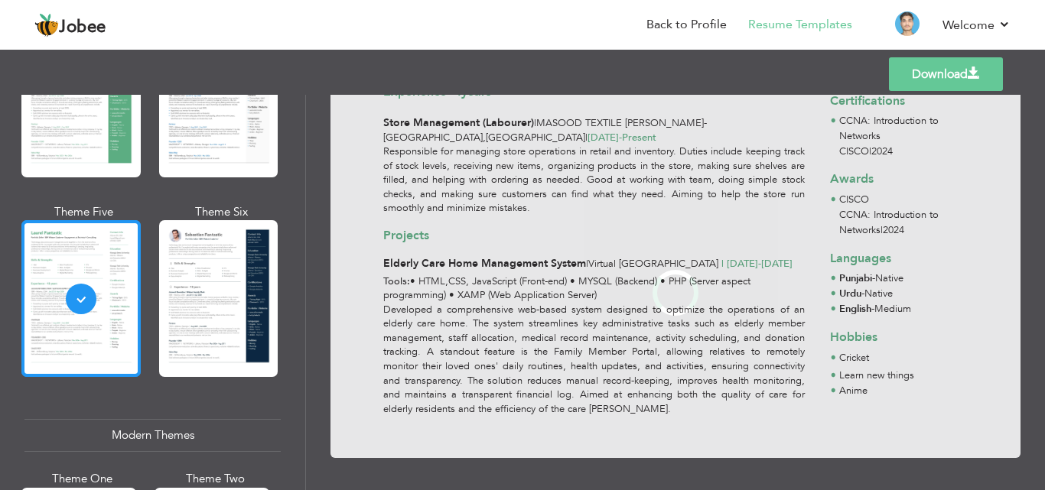
scroll to position [0, 0]
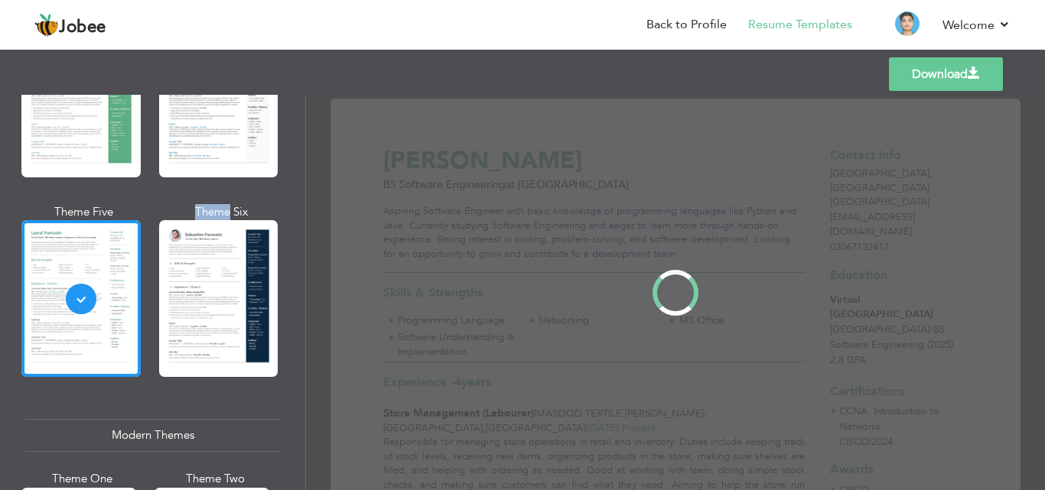
click at [111, 308] on div "Professional Themes Theme One Theme Two Theme Three Theme Four" at bounding box center [522, 292] width 1045 height 395
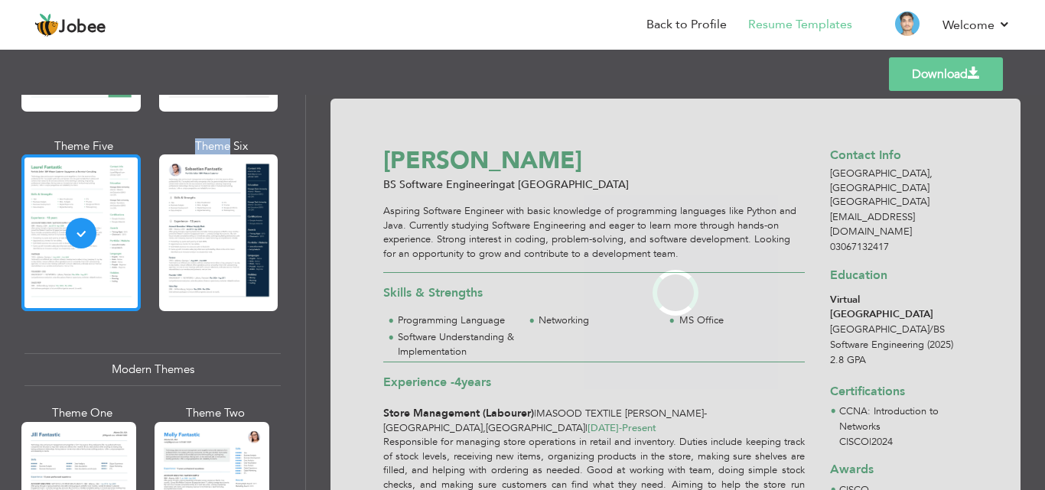
scroll to position [612, 0]
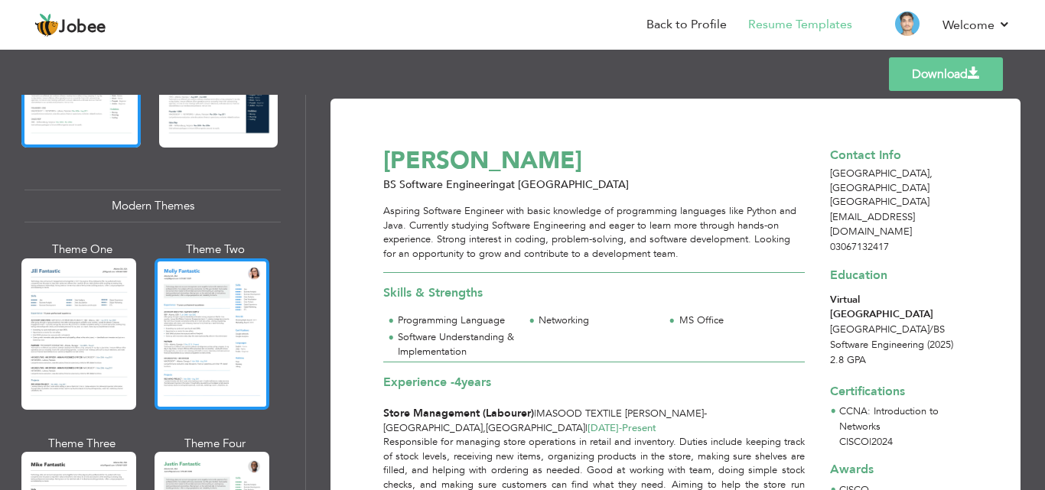
click at [249, 312] on div at bounding box center [211, 333] width 115 height 151
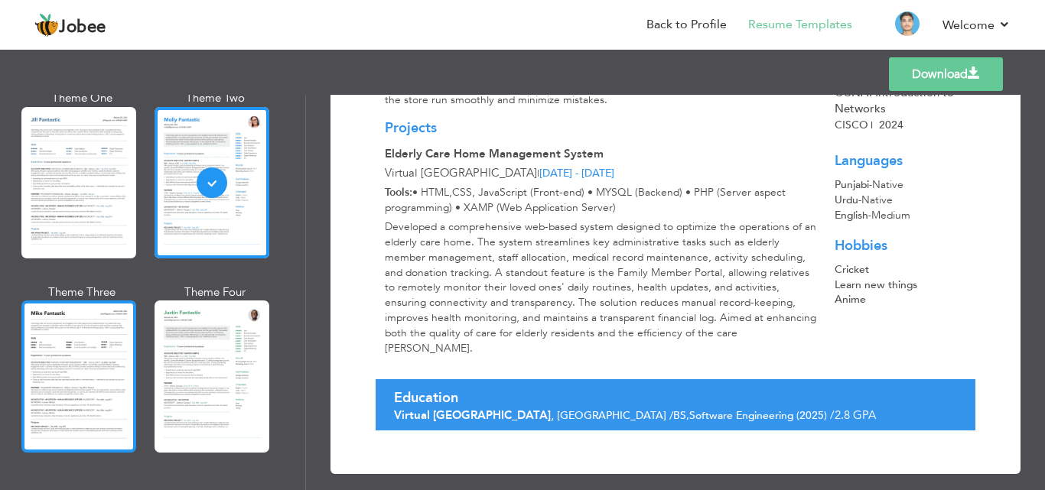
scroll to position [765, 0]
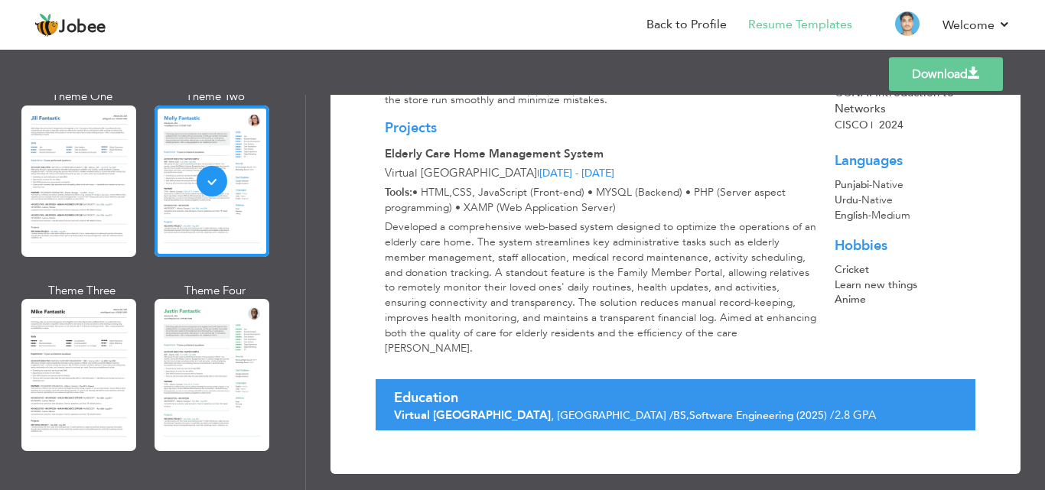
click at [76, 392] on div at bounding box center [78, 374] width 115 height 151
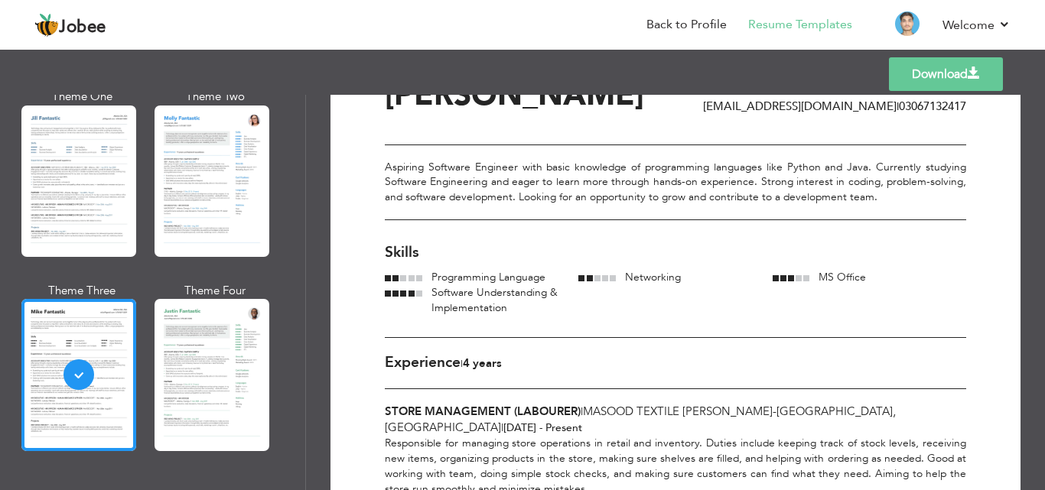
scroll to position [153, 0]
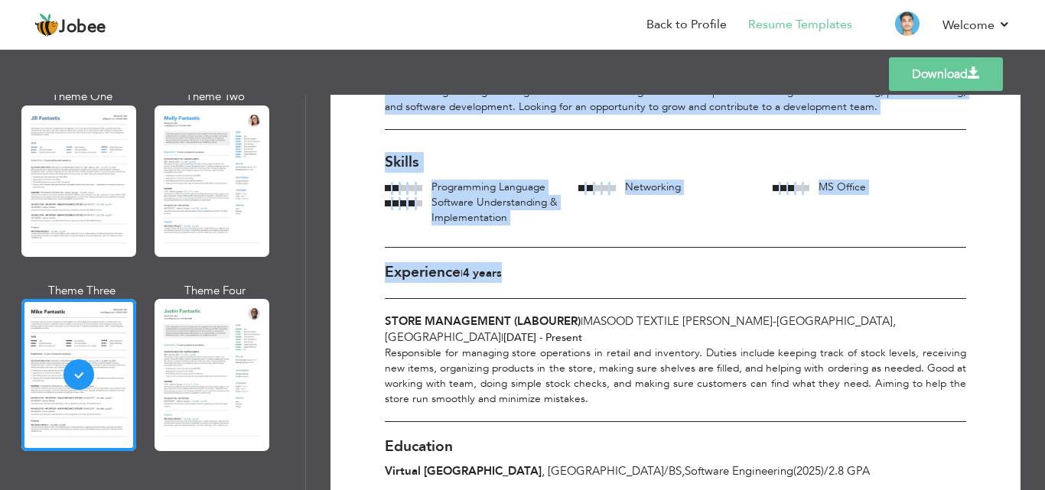
drag, startPoint x: 512, startPoint y: 281, endPoint x: 369, endPoint y: 297, distance: 143.8
click at [369, 297] on div "Download [PERSON_NAME] [GEOGRAPHIC_DATA] , [GEOGRAPHIC_DATA] [GEOGRAPHIC_DATA] …" at bounding box center [675, 443] width 636 height 956
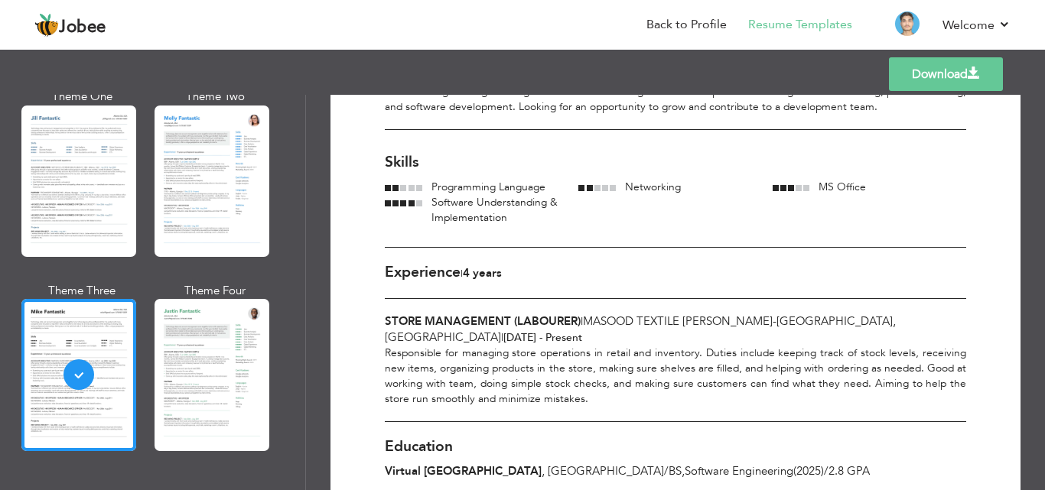
click at [376, 296] on div "Download [PERSON_NAME] [GEOGRAPHIC_DATA] , [GEOGRAPHIC_DATA] [GEOGRAPHIC_DATA] …" at bounding box center [675, 443] width 636 height 956
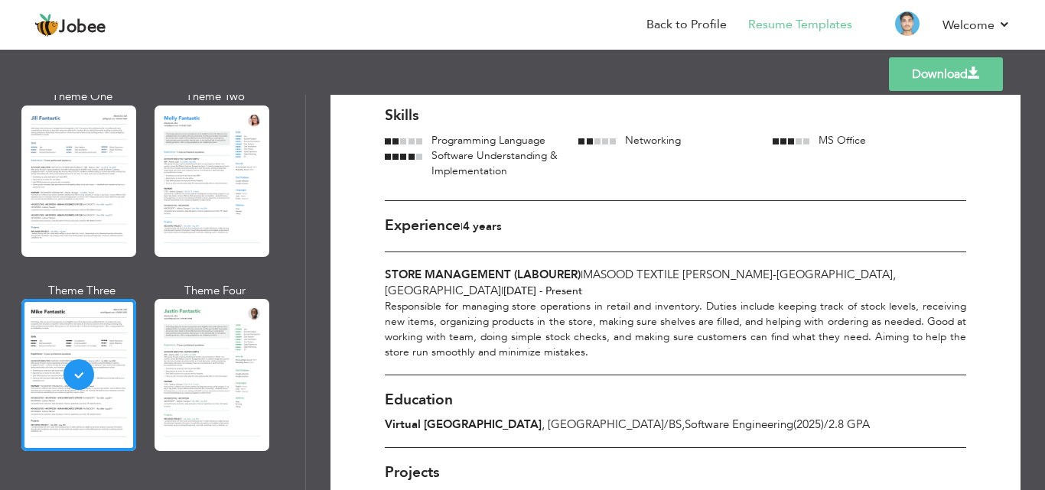
scroll to position [229, 0]
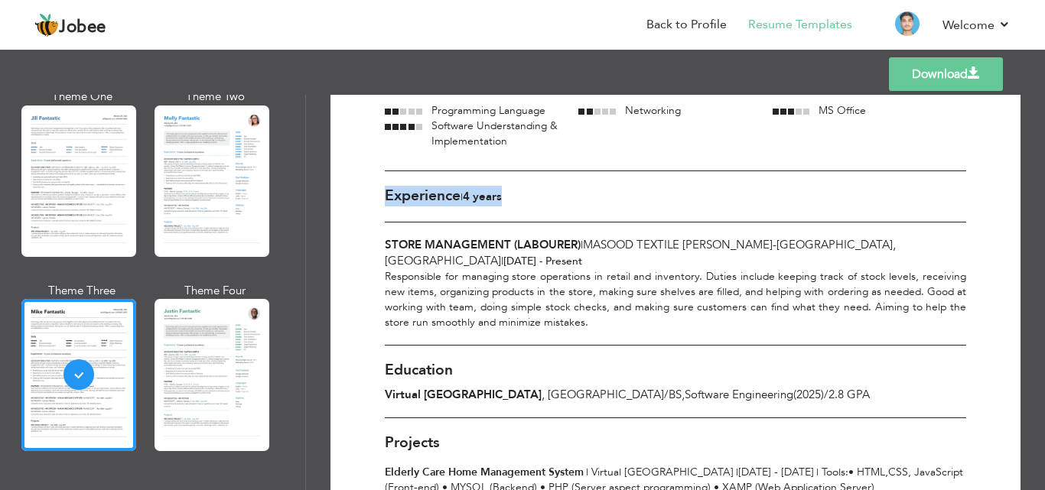
drag, startPoint x: 522, startPoint y: 196, endPoint x: 385, endPoint y: 206, distance: 137.3
click at [385, 206] on div "Experience | 4 Years" at bounding box center [675, 196] width 581 height 51
click at [386, 207] on div "Experience | 4 Years" at bounding box center [675, 196] width 581 height 51
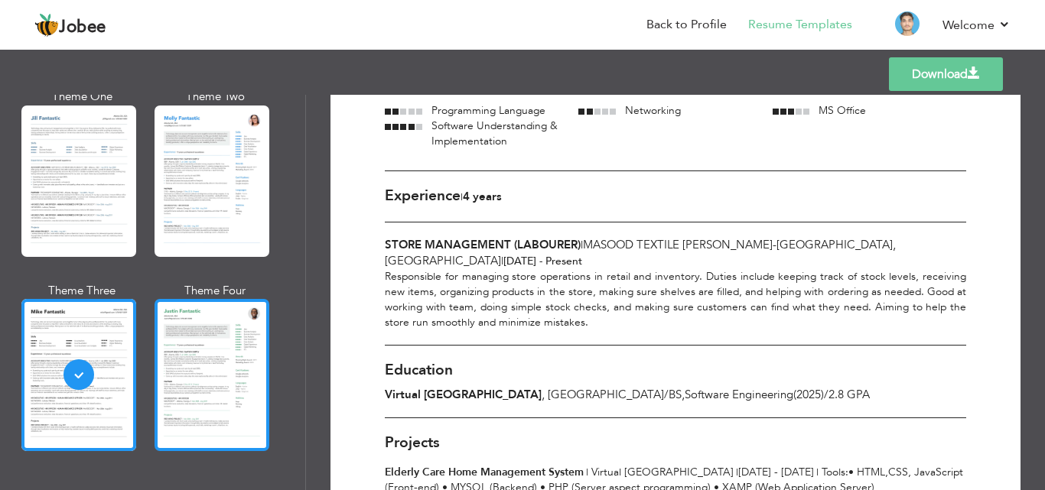
click at [203, 367] on div at bounding box center [211, 374] width 115 height 151
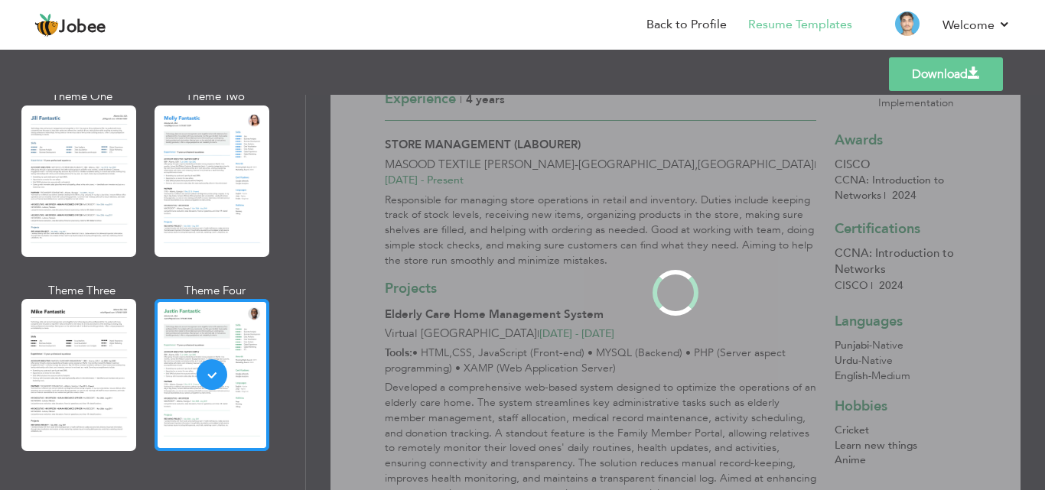
scroll to position [0, 0]
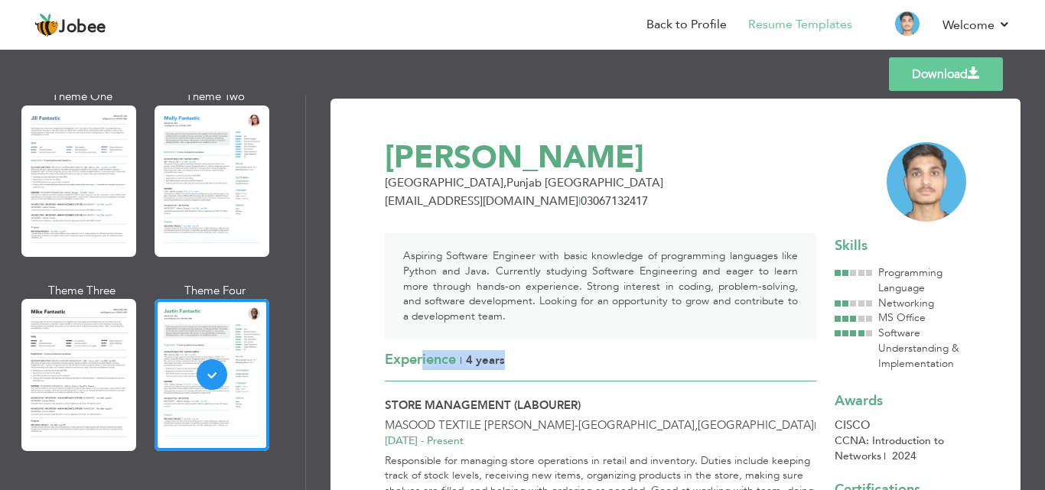
drag, startPoint x: 424, startPoint y: 356, endPoint x: 575, endPoint y: 346, distance: 151.0
click at [575, 346] on div "Experience | 4 Years" at bounding box center [600, 361] width 431 height 42
click at [558, 353] on div "Experience | 4 Years" at bounding box center [600, 361] width 431 height 42
drag, startPoint x: 391, startPoint y: 184, endPoint x: 518, endPoint y: 183, distance: 127.0
click at [518, 183] on span "[GEOGRAPHIC_DATA] , [GEOGRAPHIC_DATA] [GEOGRAPHIC_DATA]" at bounding box center [524, 182] width 278 height 15
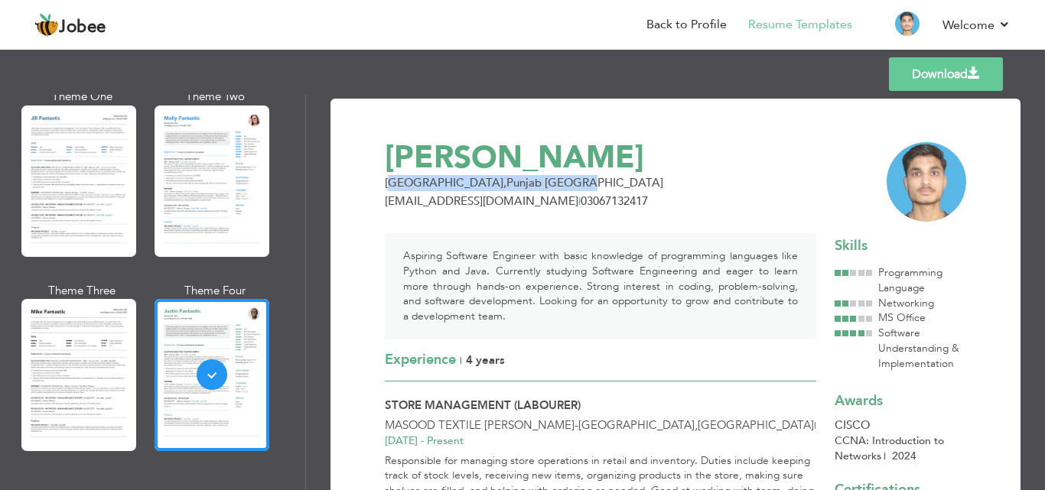
click at [521, 182] on span "[GEOGRAPHIC_DATA] , [GEOGRAPHIC_DATA] [GEOGRAPHIC_DATA]" at bounding box center [524, 182] width 278 height 15
click at [522, 182] on span "[GEOGRAPHIC_DATA] , [GEOGRAPHIC_DATA] [GEOGRAPHIC_DATA]" at bounding box center [524, 182] width 278 height 15
drag, startPoint x: 385, startPoint y: 153, endPoint x: 749, endPoint y: 166, distance: 363.5
click at [749, 166] on div "[PERSON_NAME]" at bounding box center [624, 157] width 499 height 31
click at [714, 164] on div "[PERSON_NAME]" at bounding box center [624, 157] width 499 height 31
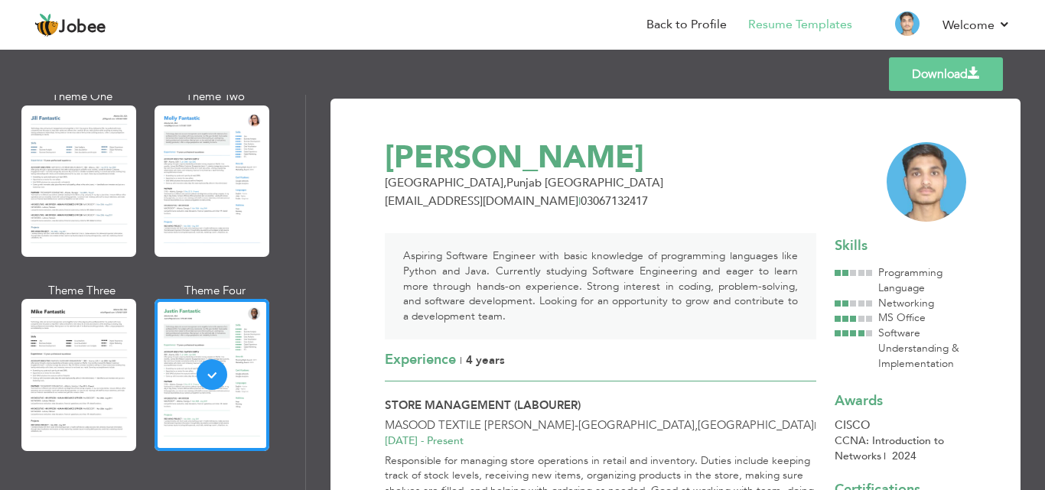
click at [694, 155] on div "[PERSON_NAME]" at bounding box center [624, 157] width 499 height 31
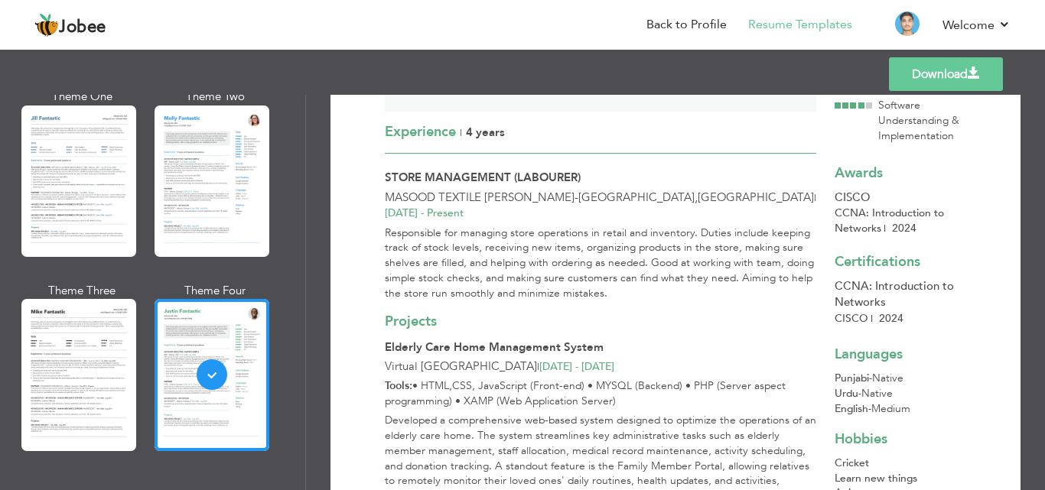
scroll to position [229, 0]
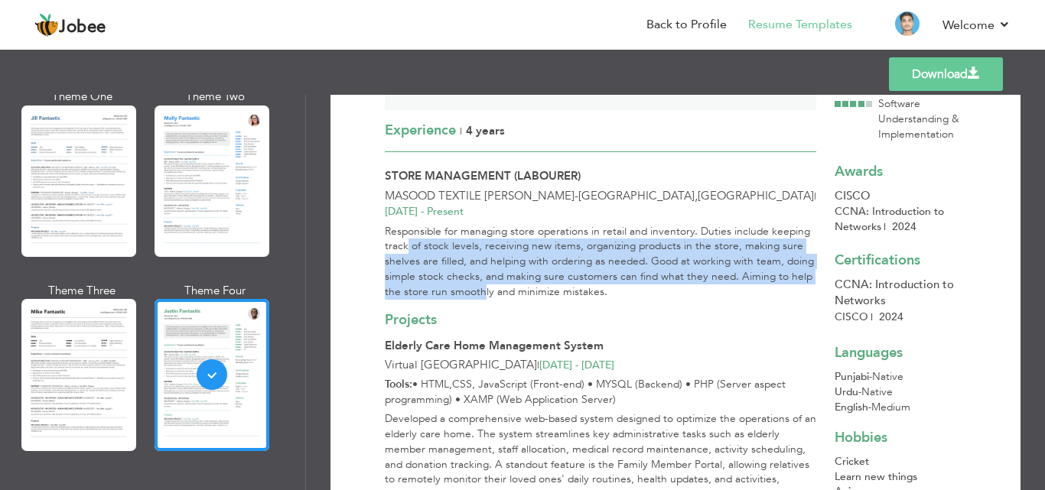
drag, startPoint x: 409, startPoint y: 228, endPoint x: 517, endPoint y: 269, distance: 115.5
click at [517, 269] on div "Responsible for managing store operations in retail and inventory. Duties inclu…" at bounding box center [600, 262] width 450 height 76
click at [521, 268] on div "Responsible for managing store operations in retail and inventory. Duties inclu…" at bounding box center [600, 262] width 450 height 76
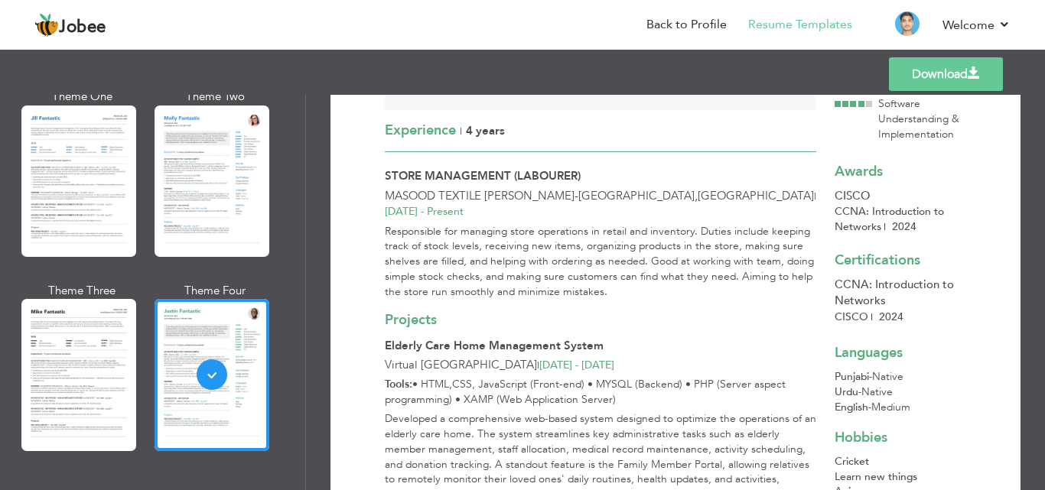
click at [623, 300] on div "Projects Elderly Care Home Management System Virtual [GEOGRAPHIC_DATA] | [DATE]…" at bounding box center [600, 424] width 450 height 249
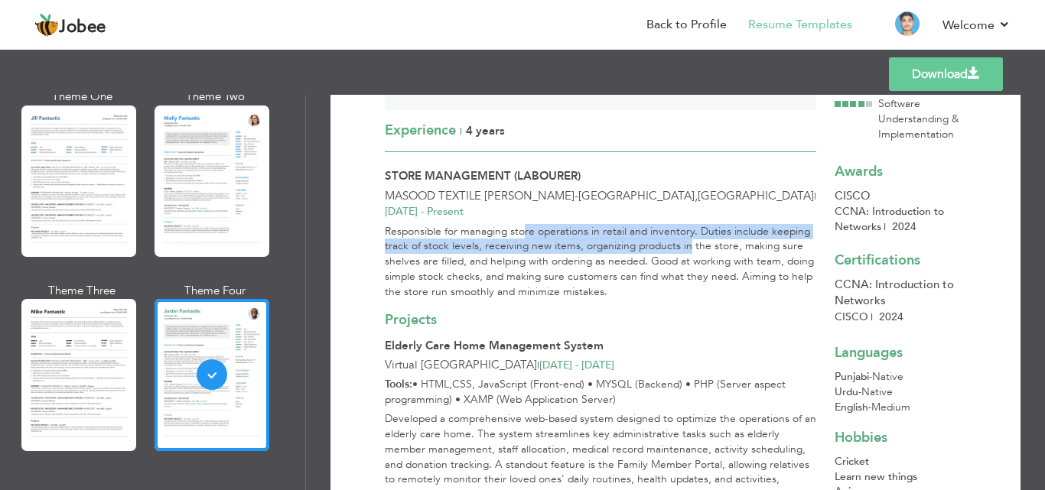
drag, startPoint x: 527, startPoint y: 220, endPoint x: 689, endPoint y: 237, distance: 163.0
click at [689, 237] on div "Responsible for managing store operations in retail and inventory. Duties inclu…" at bounding box center [600, 262] width 450 height 76
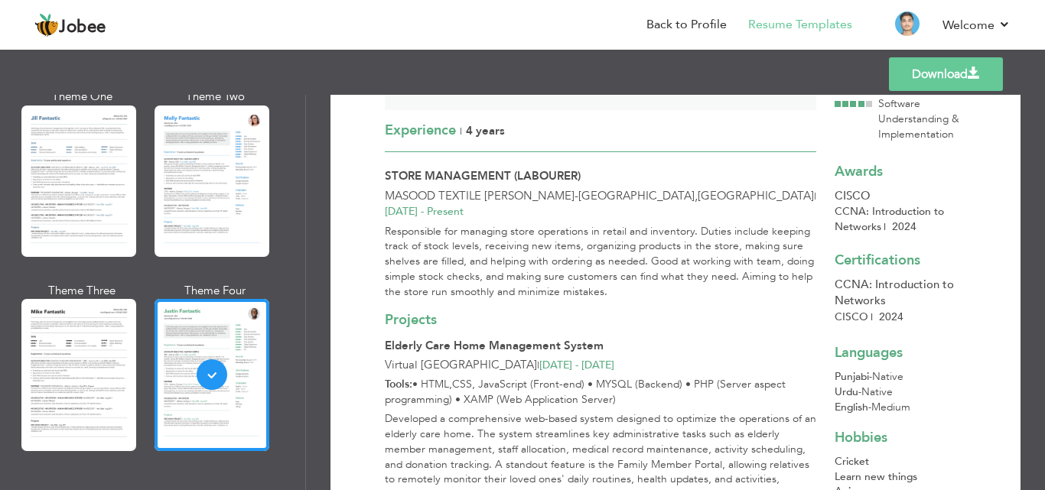
click at [702, 235] on div "Responsible for managing store operations in retail and inventory. Duties inclu…" at bounding box center [600, 262] width 450 height 76
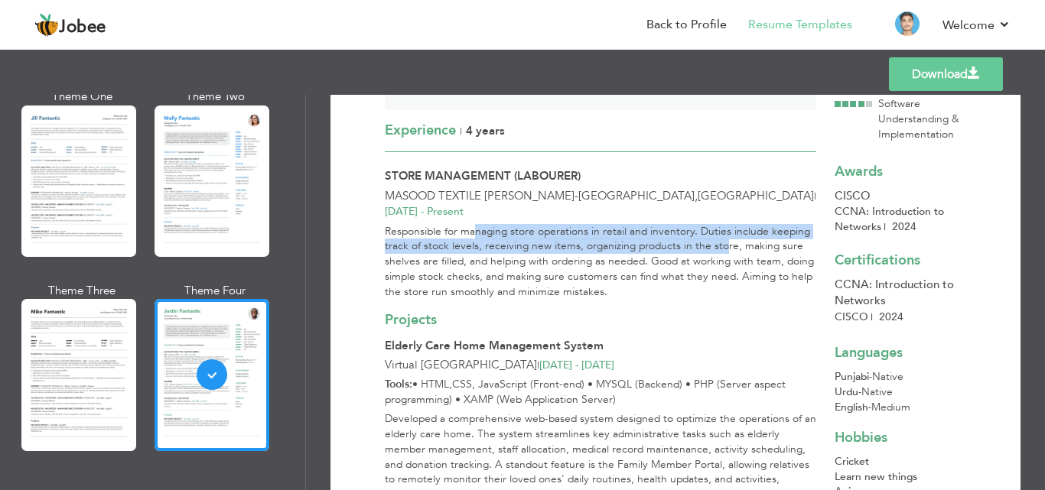
drag, startPoint x: 480, startPoint y: 219, endPoint x: 723, endPoint y: 236, distance: 243.0
click at [722, 236] on div "Responsible for managing store operations in retail and inventory. Duties inclu…" at bounding box center [600, 262] width 450 height 76
click at [723, 236] on div "Responsible for managing store operations in retail and inventory. Duties inclu…" at bounding box center [600, 262] width 450 height 76
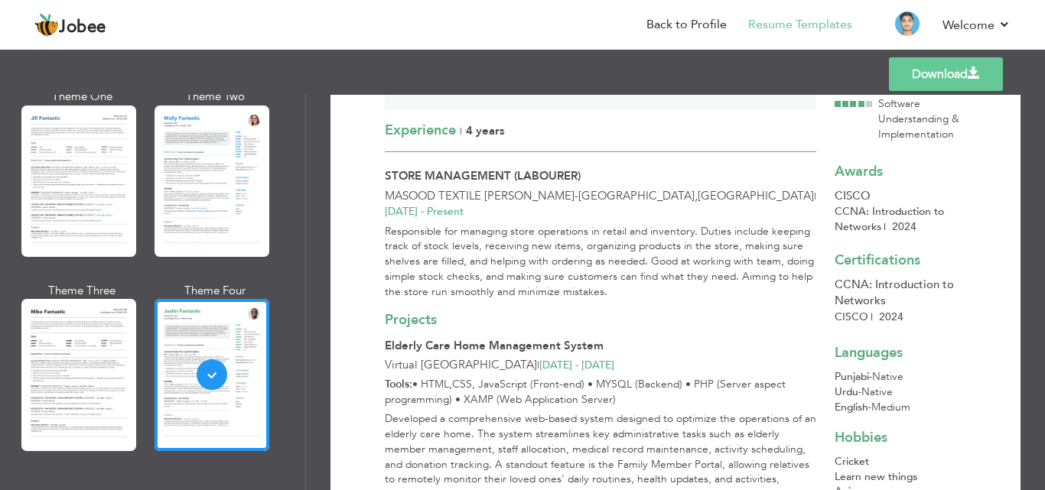
scroll to position [421, 0]
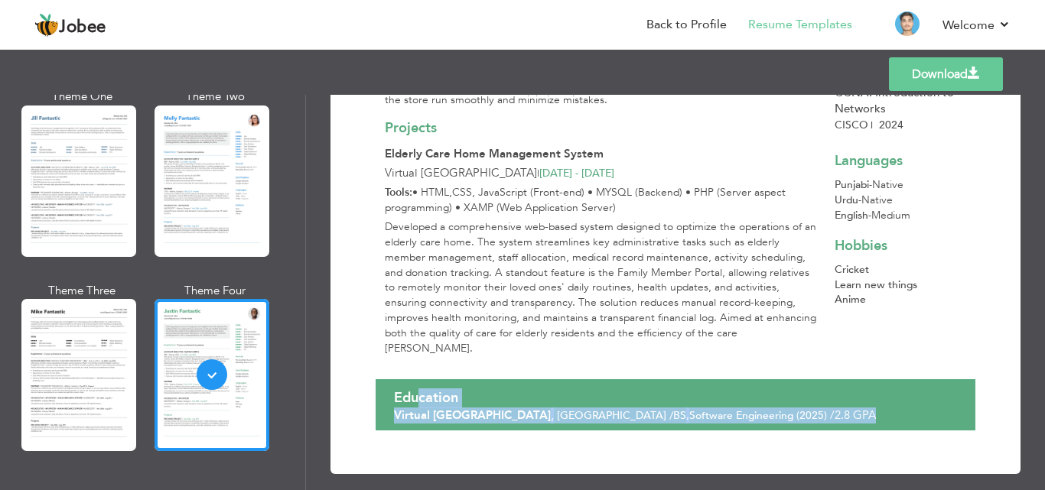
drag, startPoint x: 415, startPoint y: 388, endPoint x: 837, endPoint y: 398, distance: 422.2
click at [836, 399] on div "Education Virtual [GEOGRAPHIC_DATA] , [GEOGRAPHIC_DATA] / BS , Software Enginee…" at bounding box center [675, 406] width 581 height 48
click at [837, 398] on div "Education Virtual [GEOGRAPHIC_DATA] , [GEOGRAPHIC_DATA] / BS , Software Enginee…" at bounding box center [675, 406] width 581 height 48
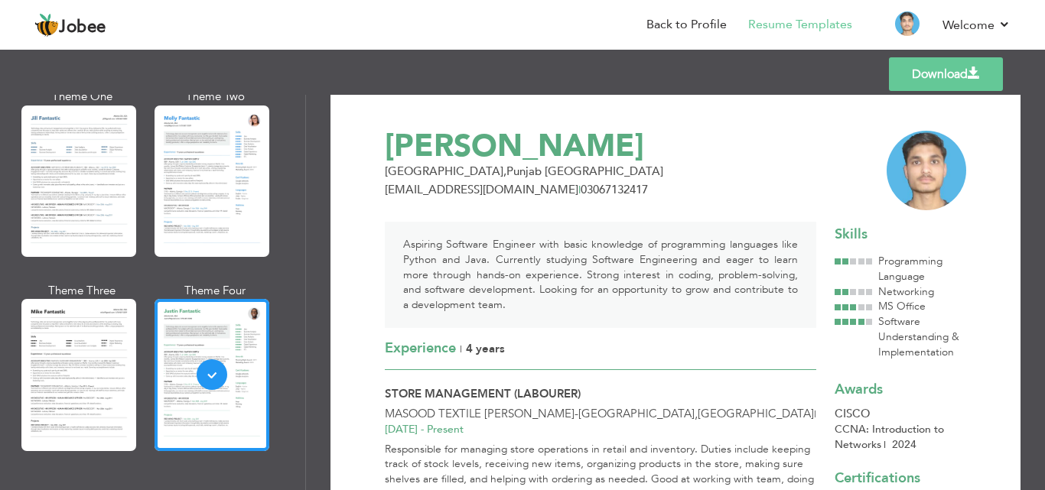
scroll to position [0, 0]
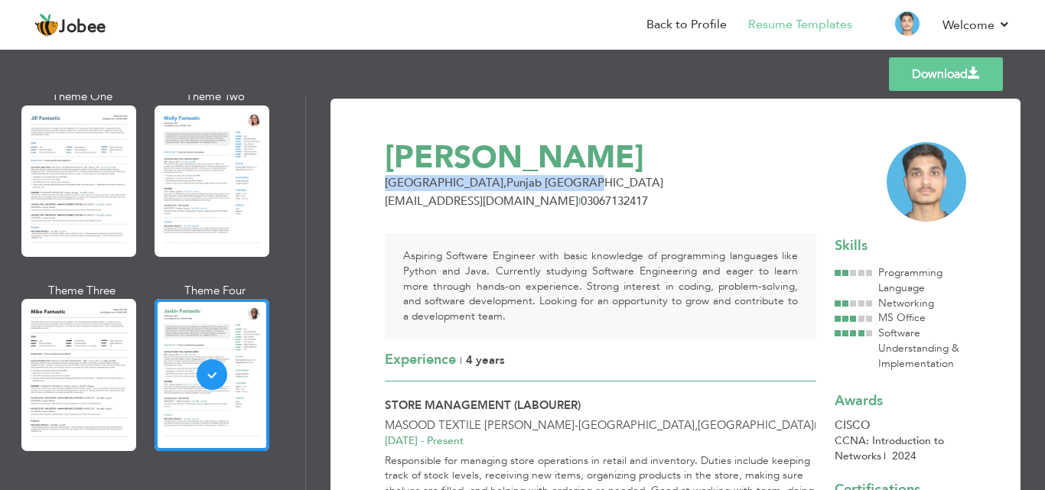
drag, startPoint x: 379, startPoint y: 153, endPoint x: 782, endPoint y: 176, distance: 402.9
click at [782, 176] on div "Download [PERSON_NAME] [GEOGRAPHIC_DATA] , [GEOGRAPHIC_DATA] [GEOGRAPHIC_DATA] …" at bounding box center [675, 497] width 600 height 710
click at [775, 176] on div "[GEOGRAPHIC_DATA] , [GEOGRAPHIC_DATA] [GEOGRAPHIC_DATA]" at bounding box center [624, 183] width 499 height 16
click at [689, 185] on div "[GEOGRAPHIC_DATA] , [GEOGRAPHIC_DATA] [GEOGRAPHIC_DATA]" at bounding box center [624, 183] width 499 height 16
click at [489, 196] on span "[EMAIL_ADDRESS][DOMAIN_NAME]" at bounding box center [481, 200] width 193 height 15
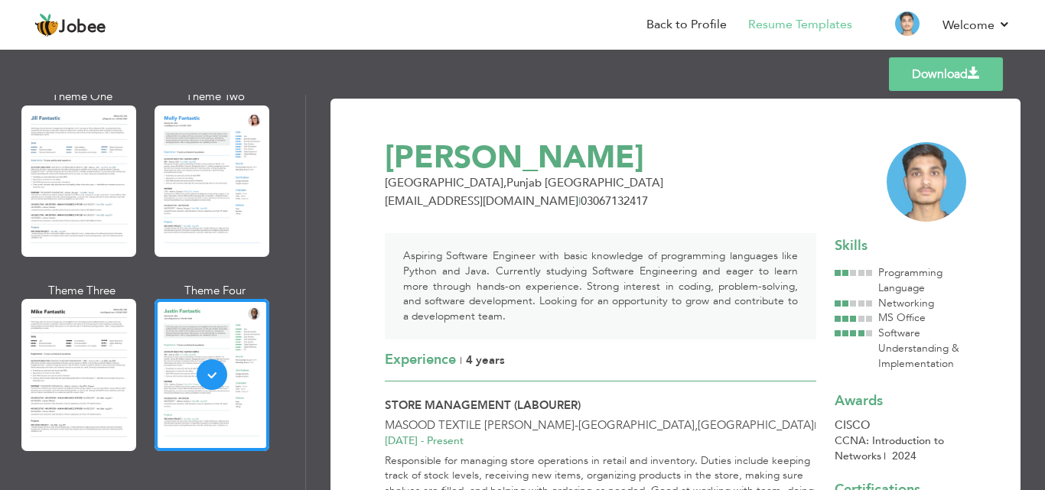
click at [499, 224] on div "Aspiring Software Engineer with basic knowledge of programming languages like P…" at bounding box center [600, 494] width 450 height 568
